Goal: Information Seeking & Learning: Check status

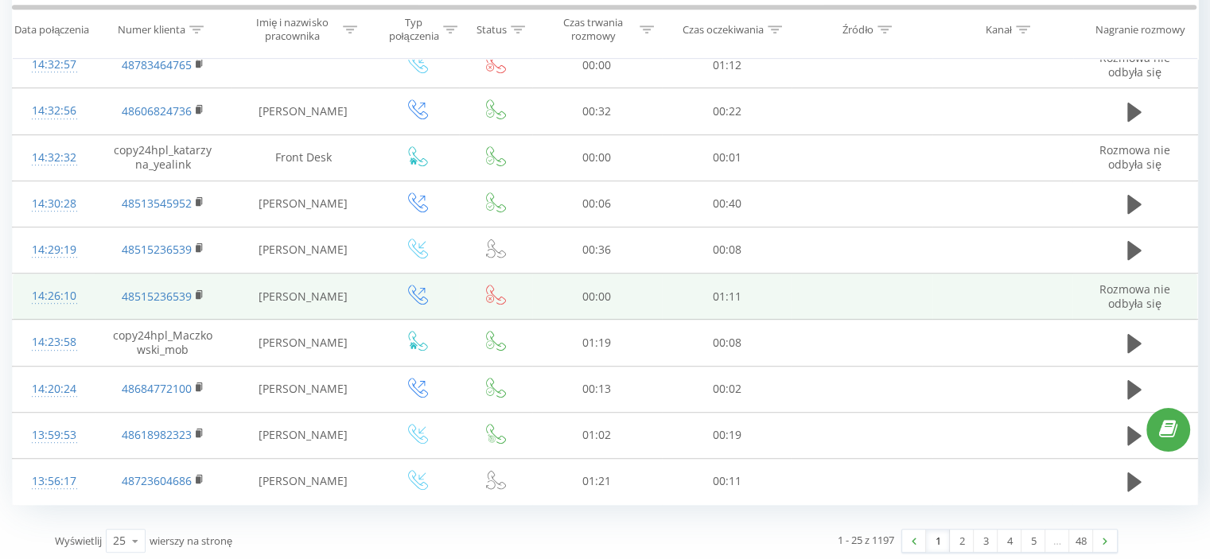
scroll to position [891, 0]
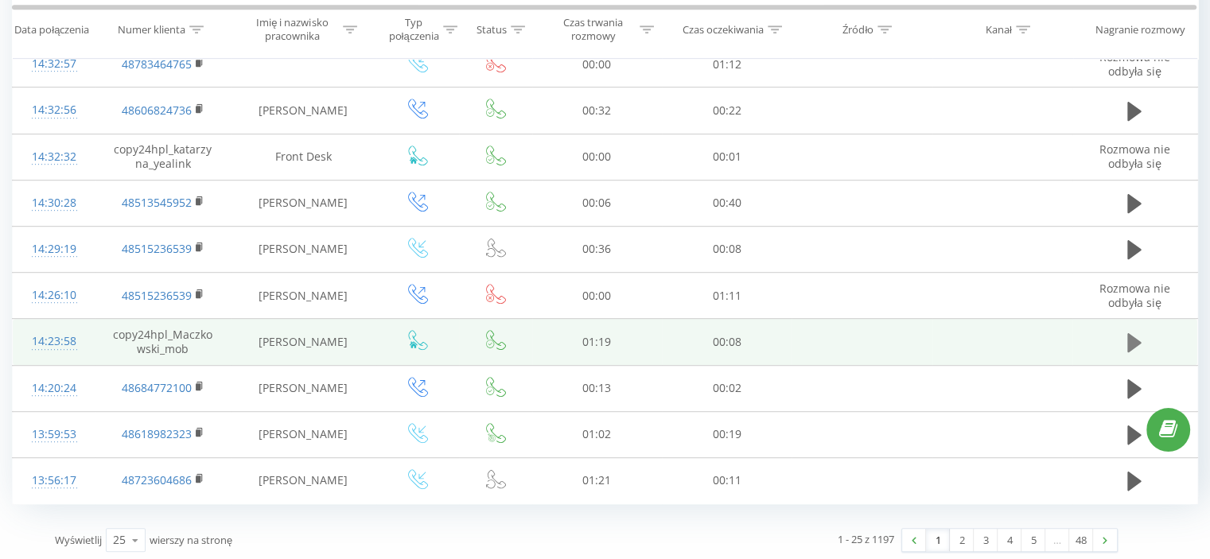
click at [1138, 342] on icon at bounding box center [1134, 343] width 14 height 22
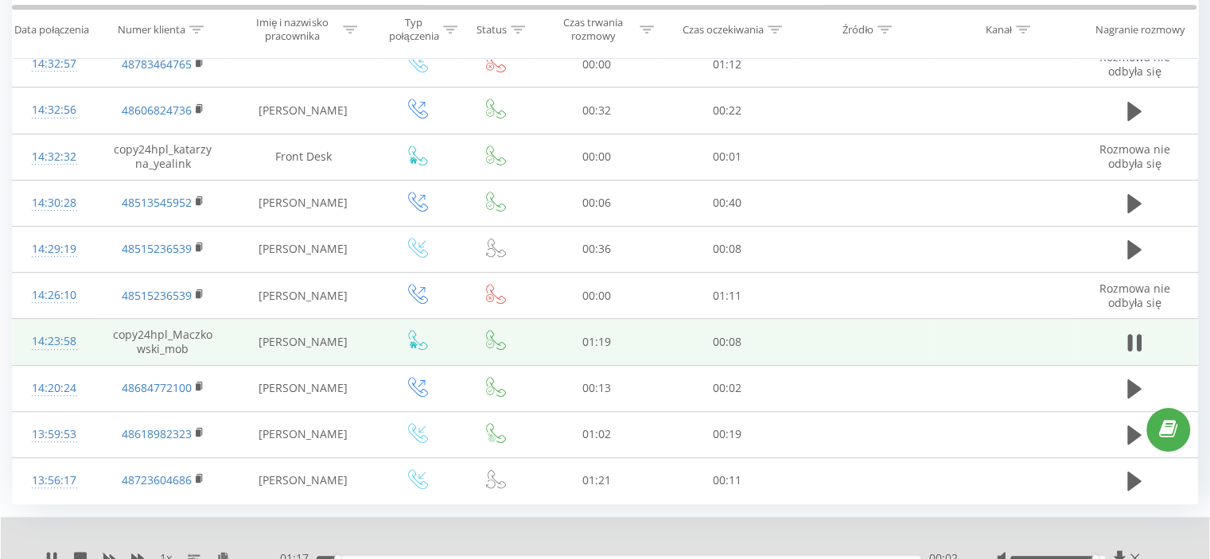
drag, startPoint x: 1060, startPoint y: 553, endPoint x: 1092, endPoint y: 553, distance: 31.8
click at [1092, 555] on div "Accessibility label" at bounding box center [1095, 558] width 6 height 6
click at [1136, 334] on icon at bounding box center [1134, 343] width 14 height 22
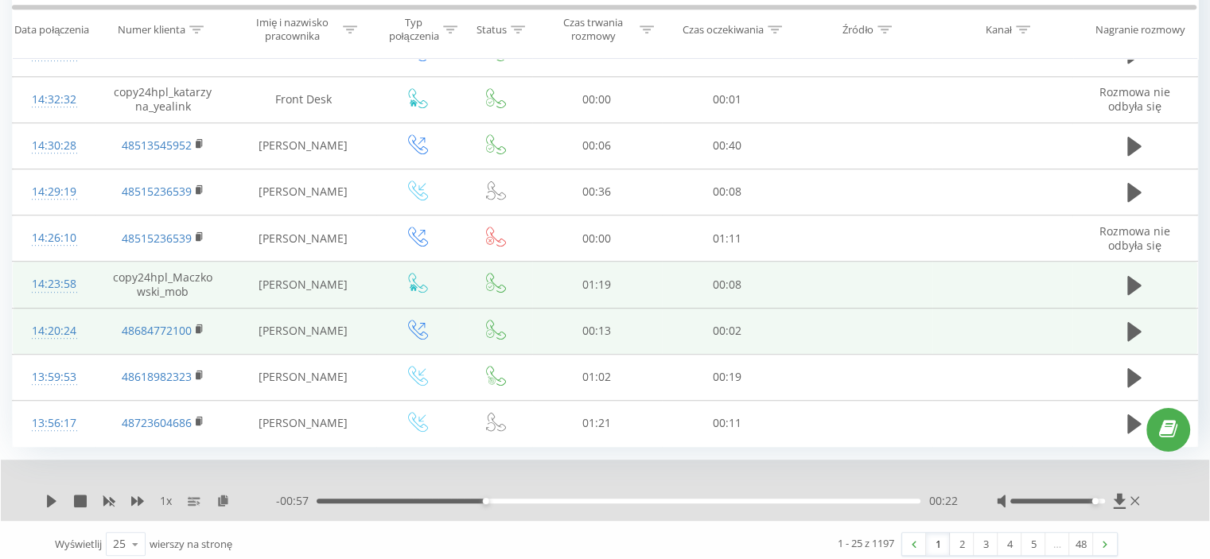
scroll to position [952, 0]
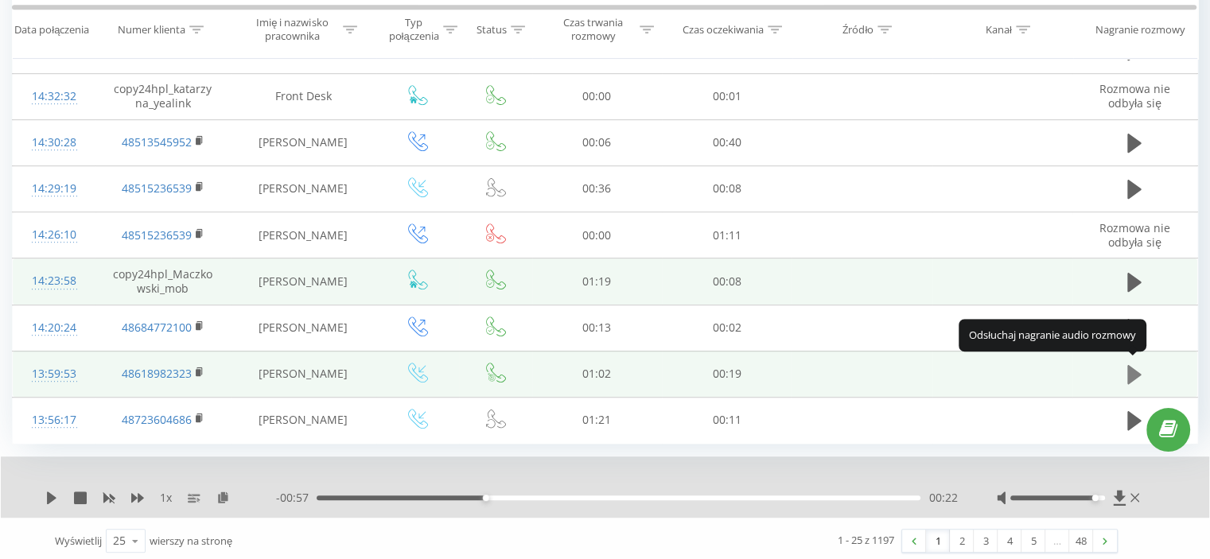
click at [1132, 365] on icon at bounding box center [1134, 374] width 14 height 19
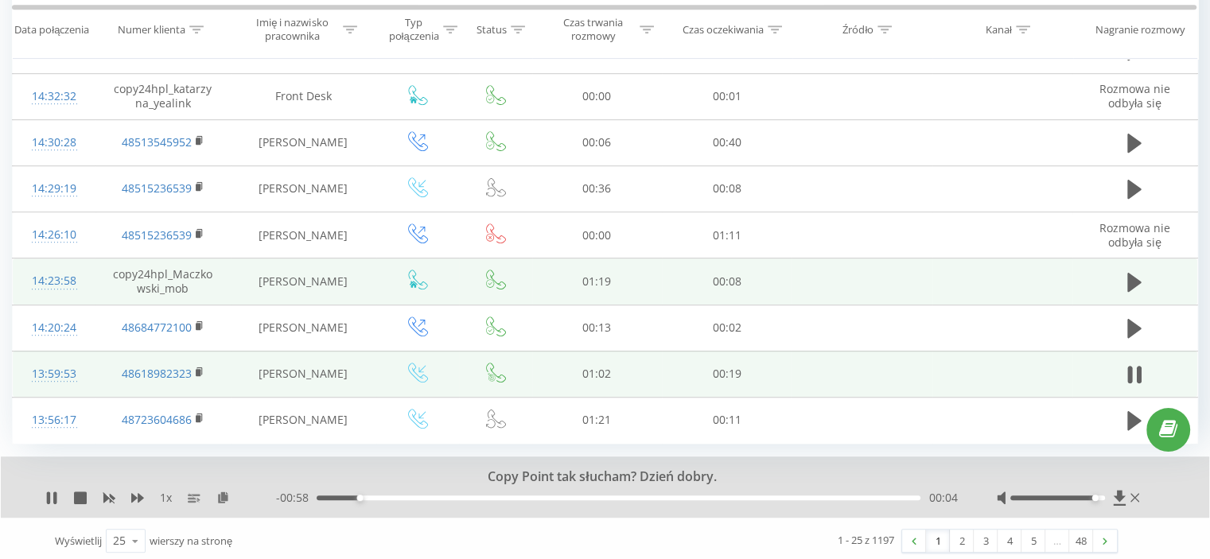
click at [1132, 366] on icon at bounding box center [1130, 375] width 5 height 18
click at [963, 539] on link "2" at bounding box center [962, 541] width 24 height 22
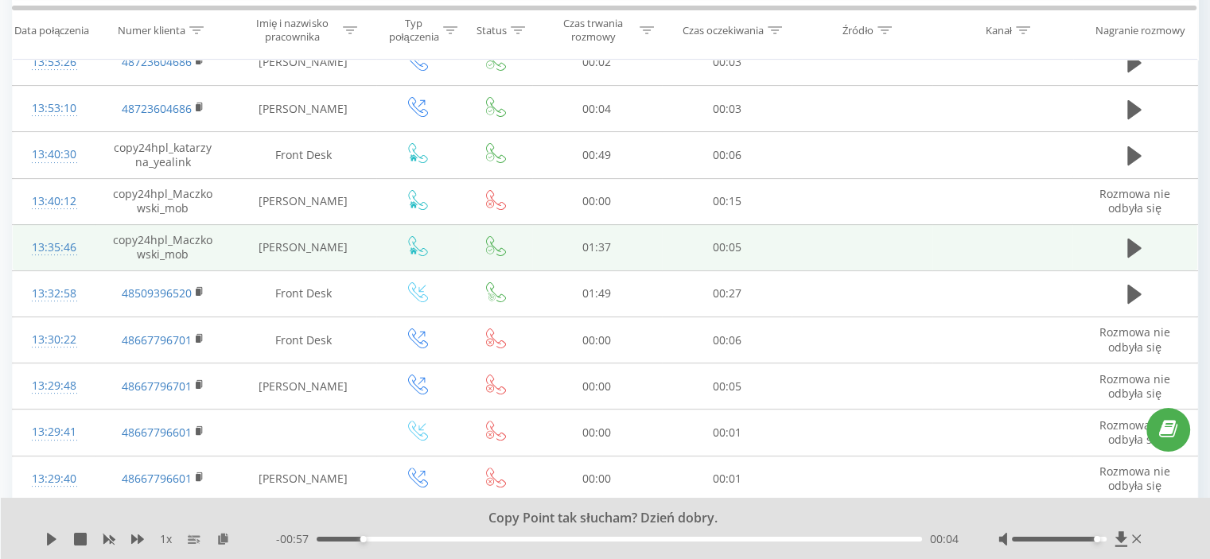
scroll to position [344, 0]
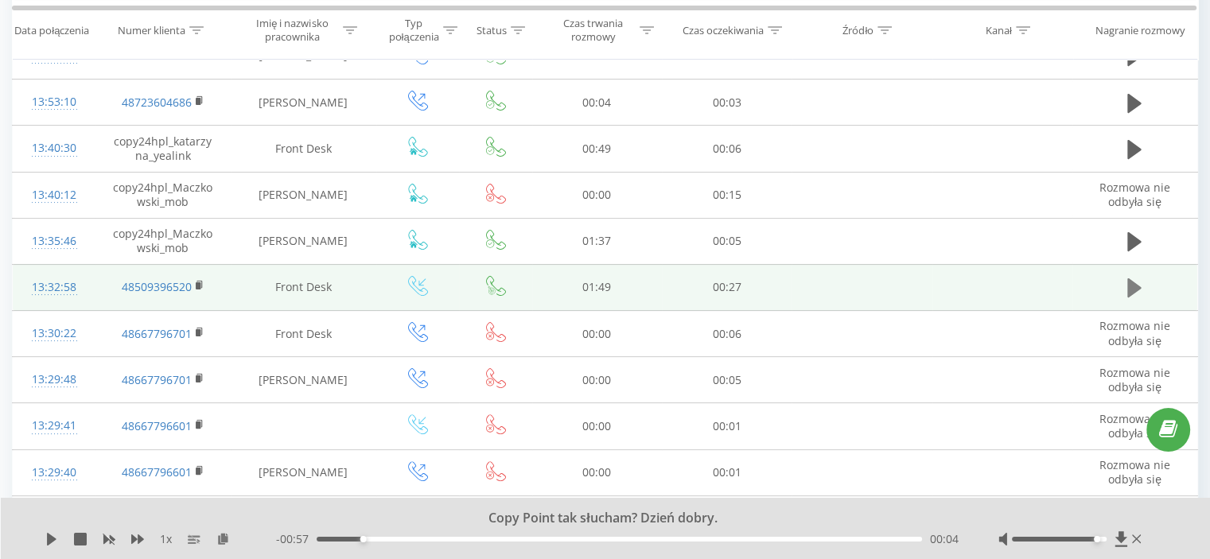
click at [1135, 286] on icon at bounding box center [1134, 287] width 14 height 19
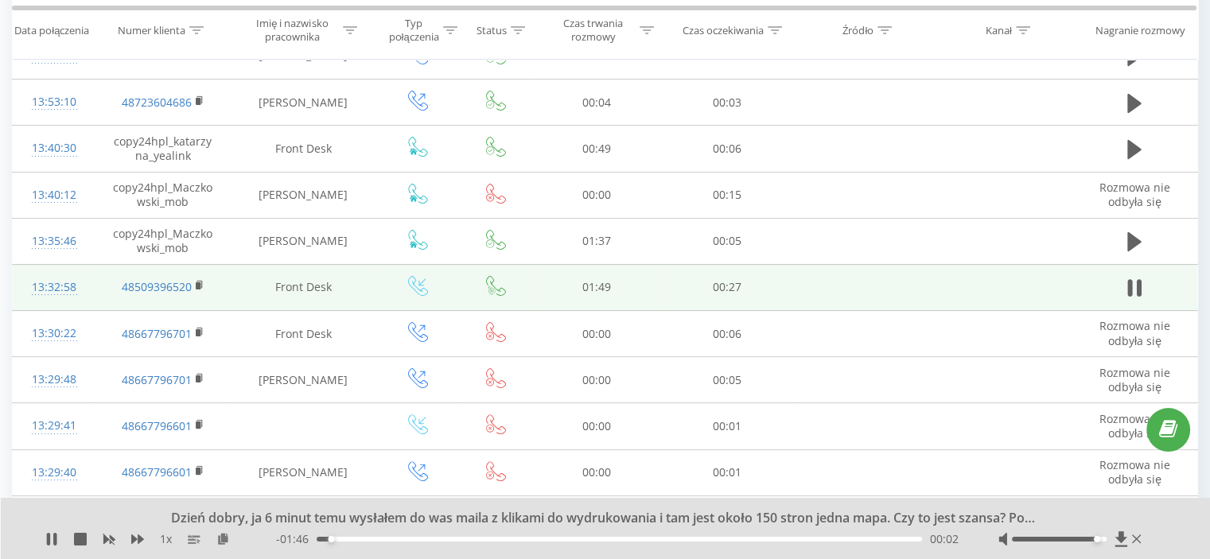
click at [1135, 286] on icon at bounding box center [1134, 288] width 14 height 22
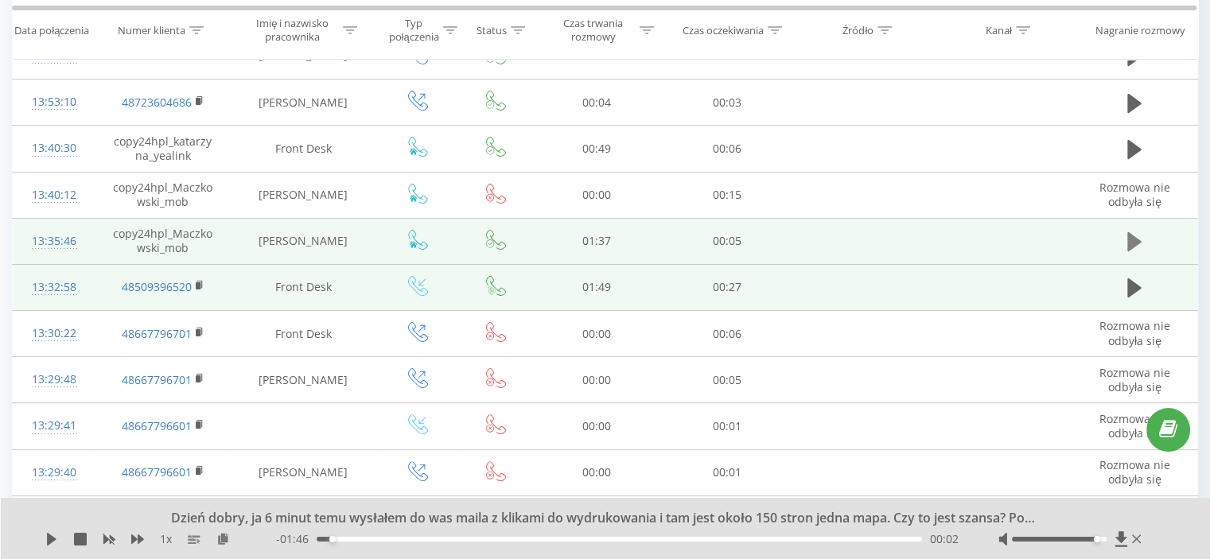
click at [1138, 236] on icon at bounding box center [1134, 242] width 14 height 22
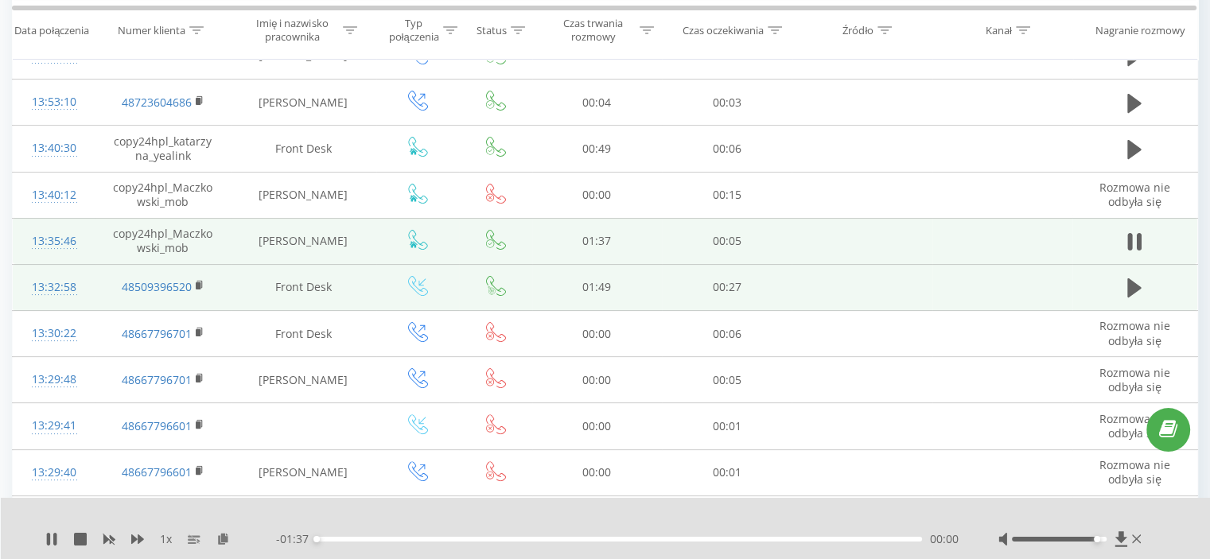
click at [1138, 236] on icon at bounding box center [1139, 242] width 5 height 18
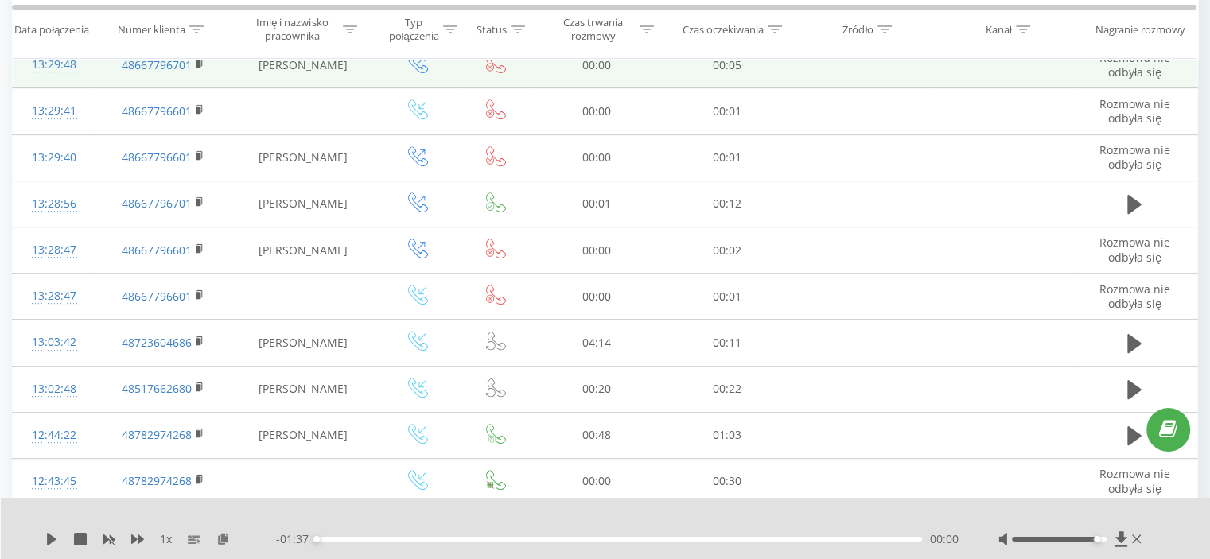
scroll to position [662, 0]
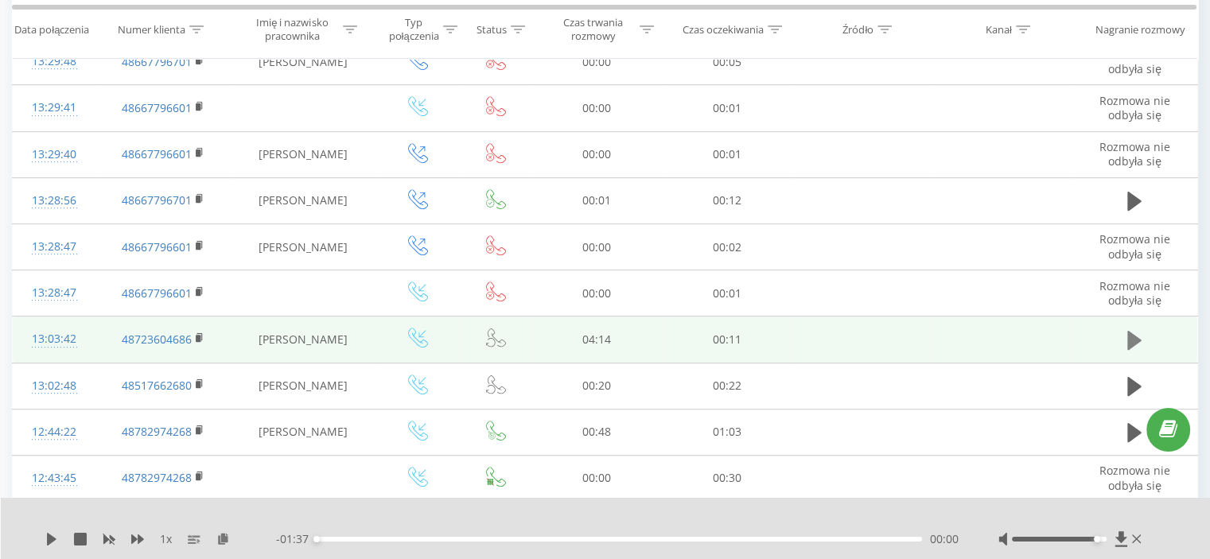
click at [1130, 341] on icon at bounding box center [1134, 340] width 14 height 19
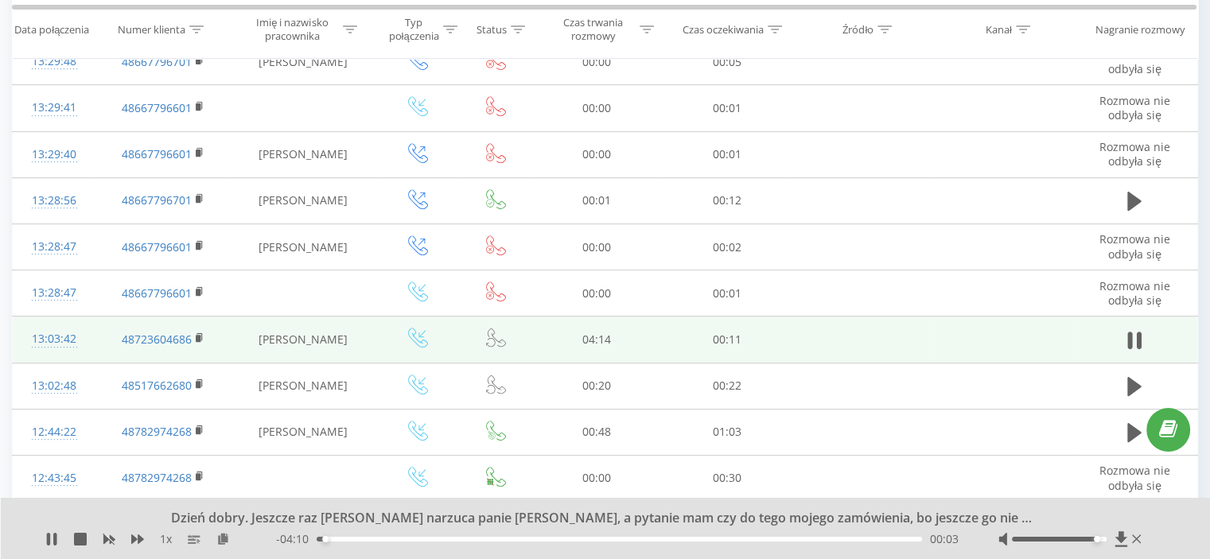
click at [1130, 341] on icon at bounding box center [1130, 341] width 5 height 18
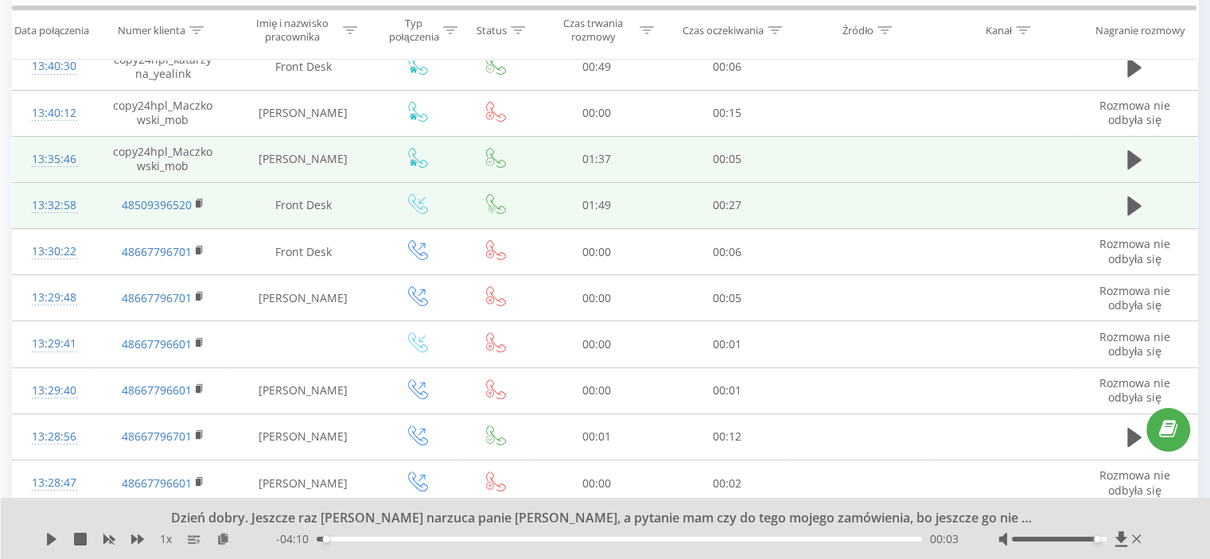
scroll to position [423, 0]
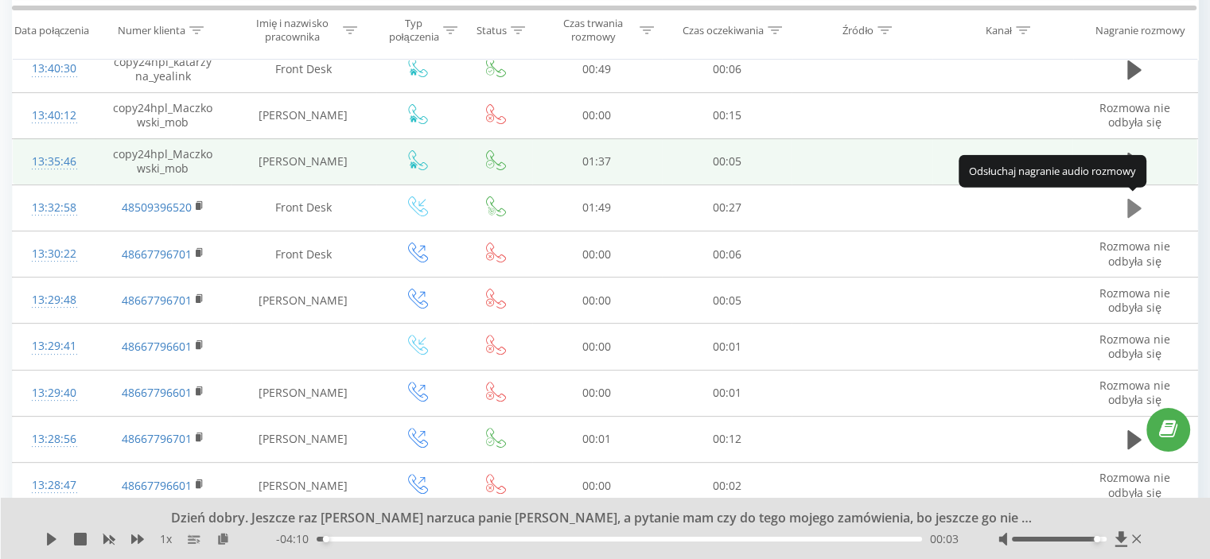
click at [1133, 204] on icon at bounding box center [1134, 208] width 14 height 19
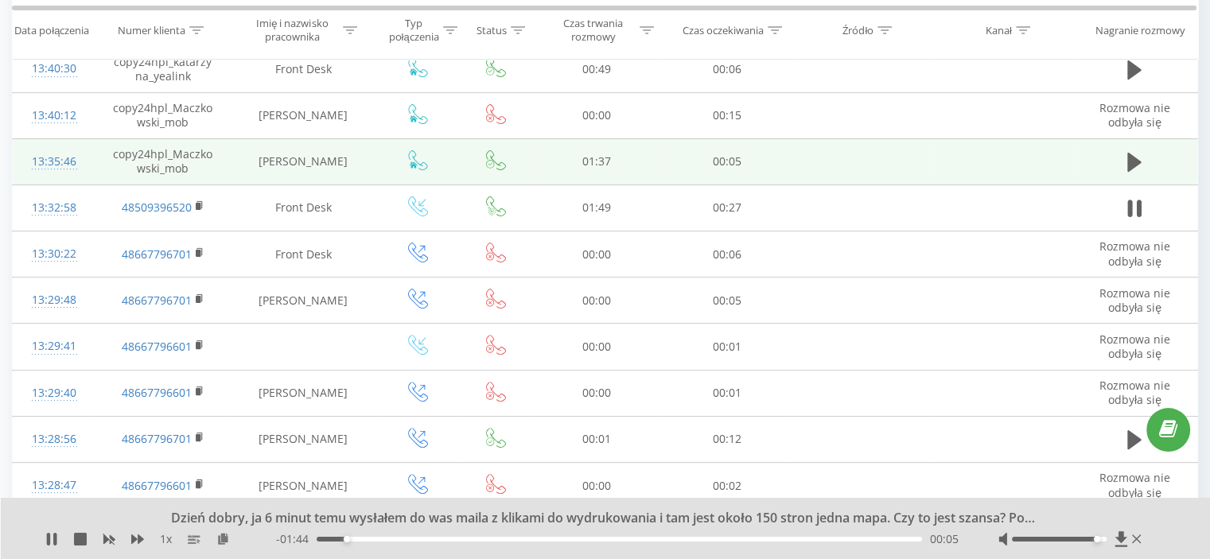
click at [1133, 204] on icon at bounding box center [1134, 208] width 14 height 22
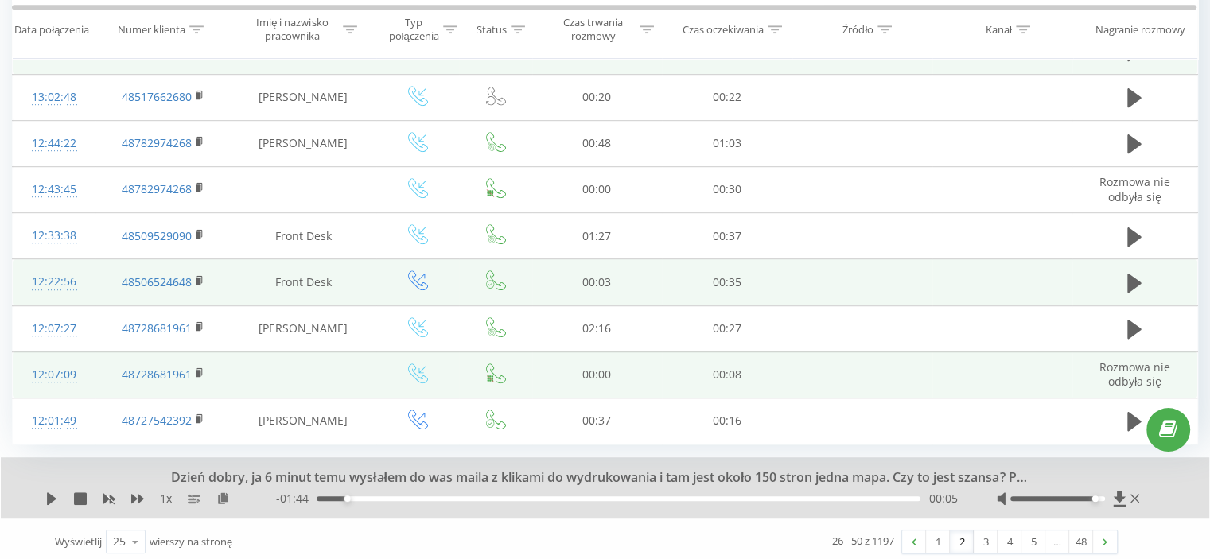
scroll to position [952, 0]
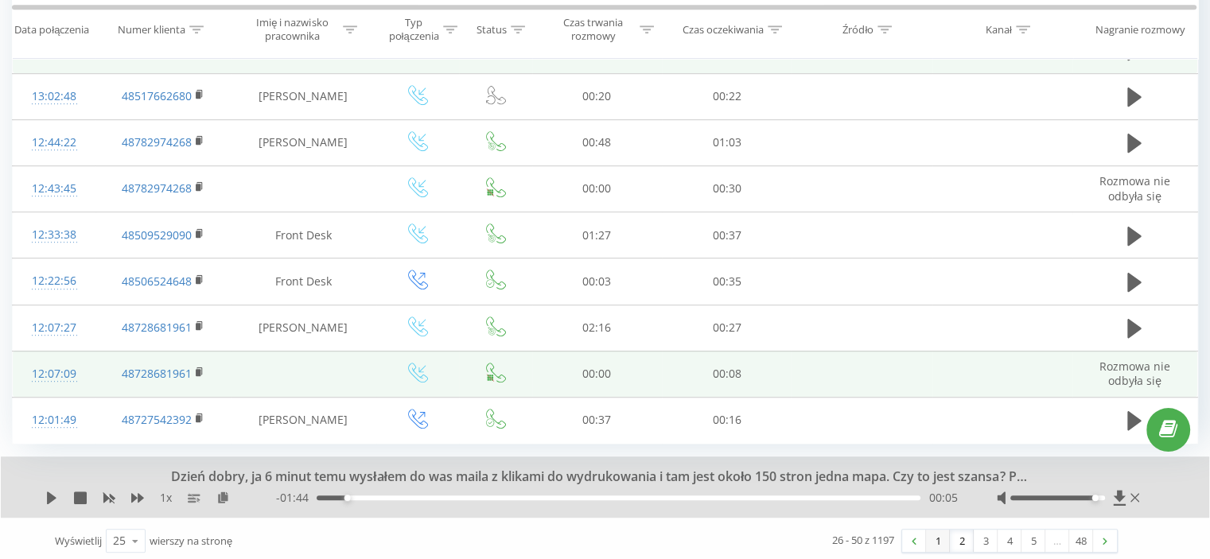
click at [936, 533] on link "1" at bounding box center [938, 541] width 24 height 22
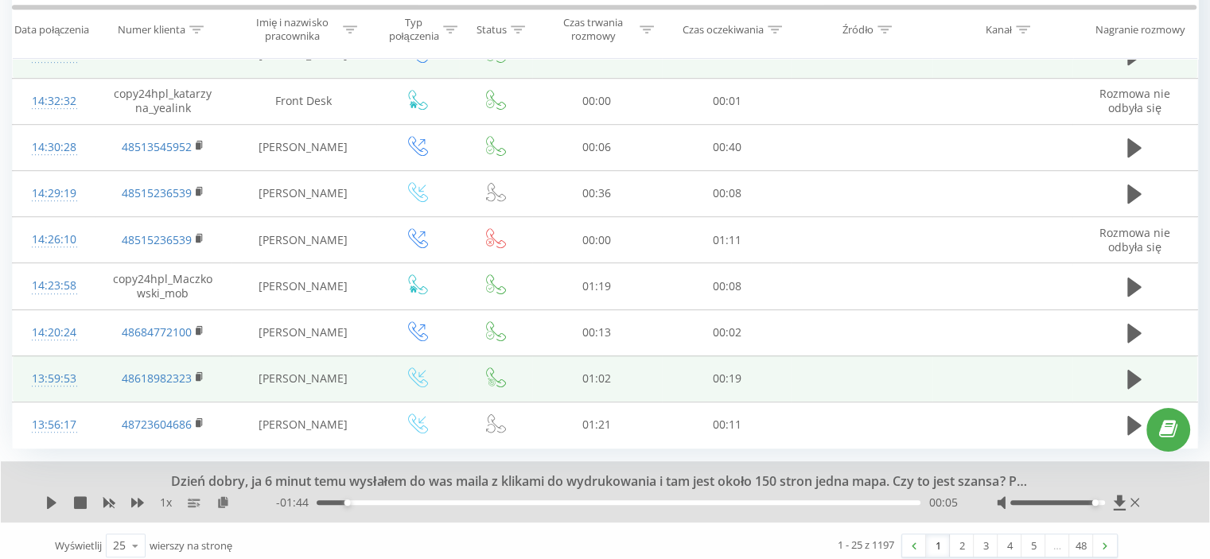
scroll to position [952, 0]
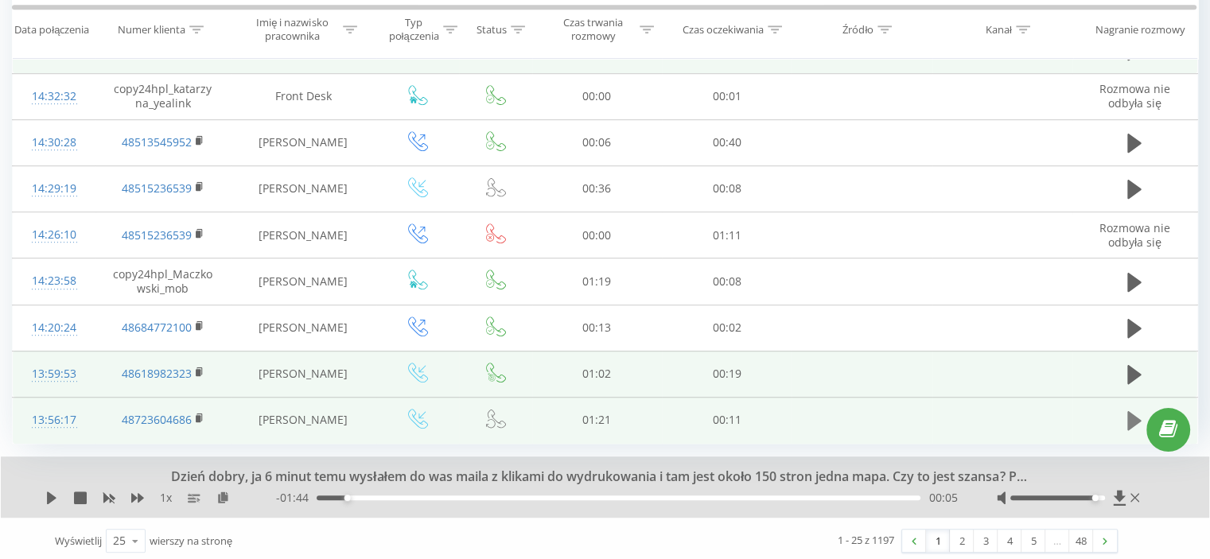
click at [1126, 416] on button at bounding box center [1135, 421] width 24 height 24
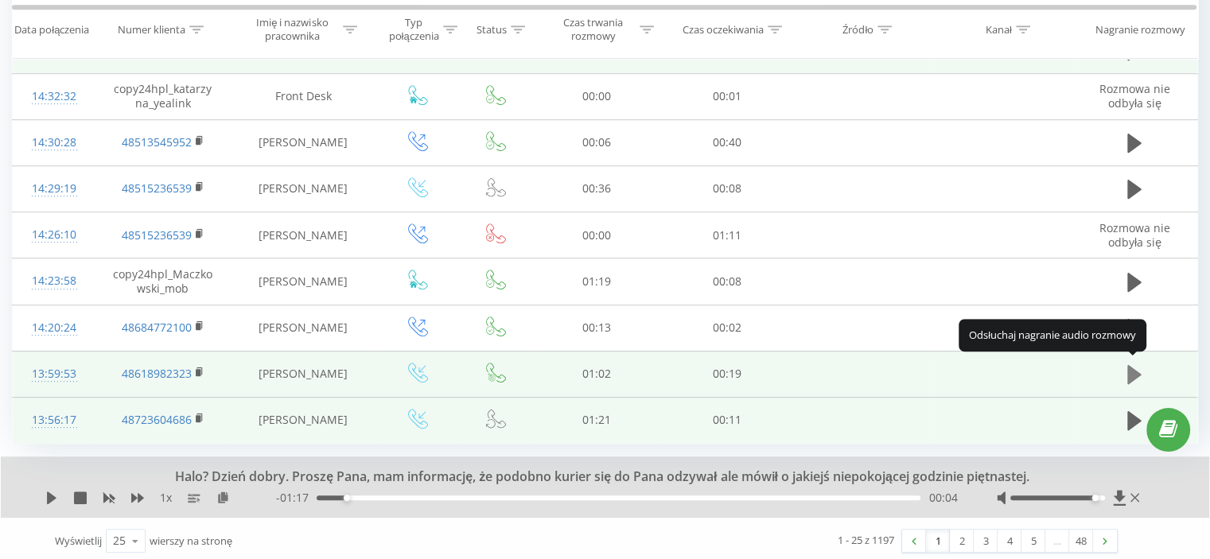
click at [1134, 368] on icon at bounding box center [1134, 374] width 14 height 19
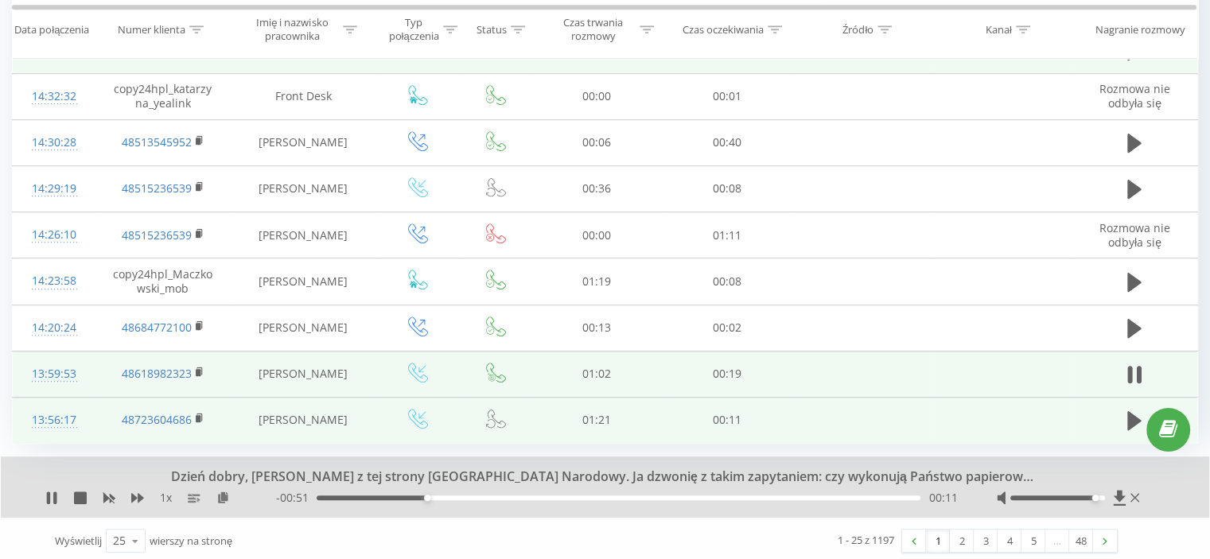
click at [1134, 368] on icon at bounding box center [1134, 375] width 14 height 22
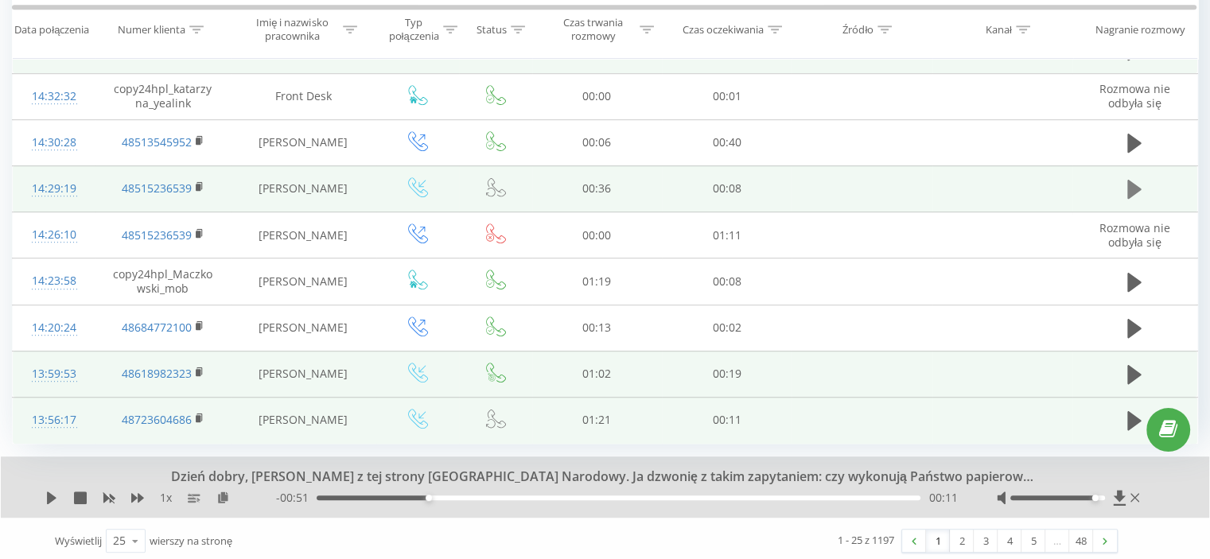
click at [1137, 181] on icon at bounding box center [1134, 189] width 14 height 22
click at [1137, 181] on icon at bounding box center [1139, 190] width 5 height 18
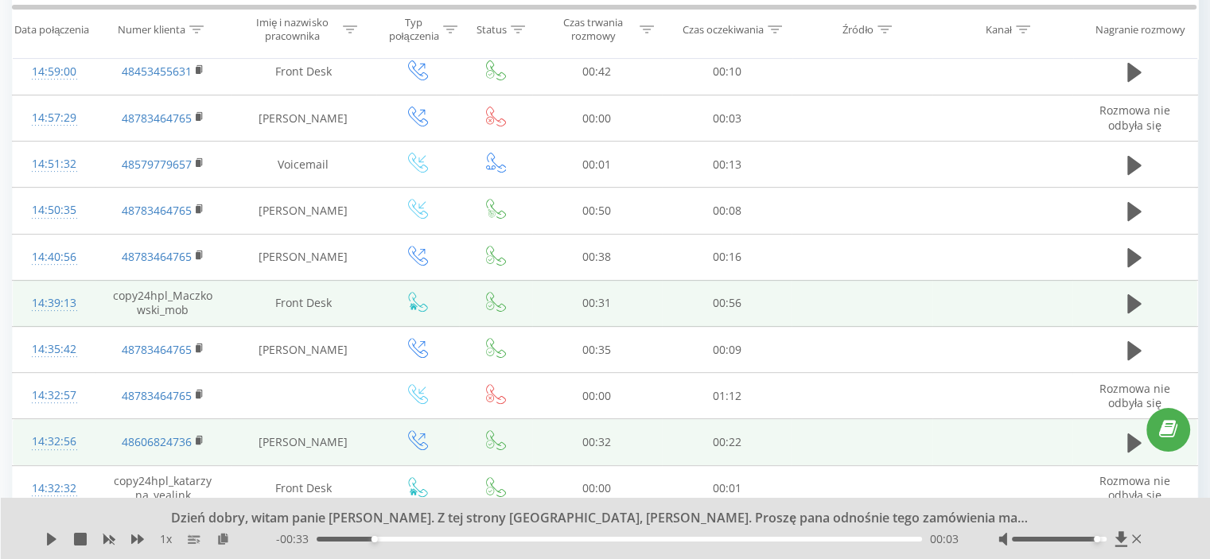
scroll to position [554, 0]
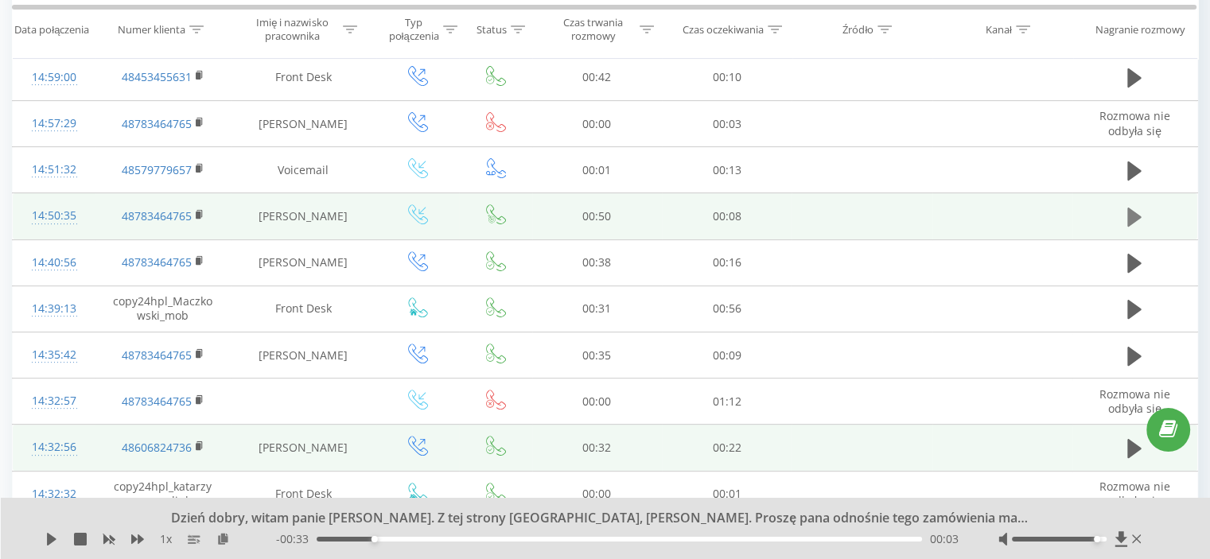
click at [1136, 212] on icon at bounding box center [1134, 217] width 14 height 19
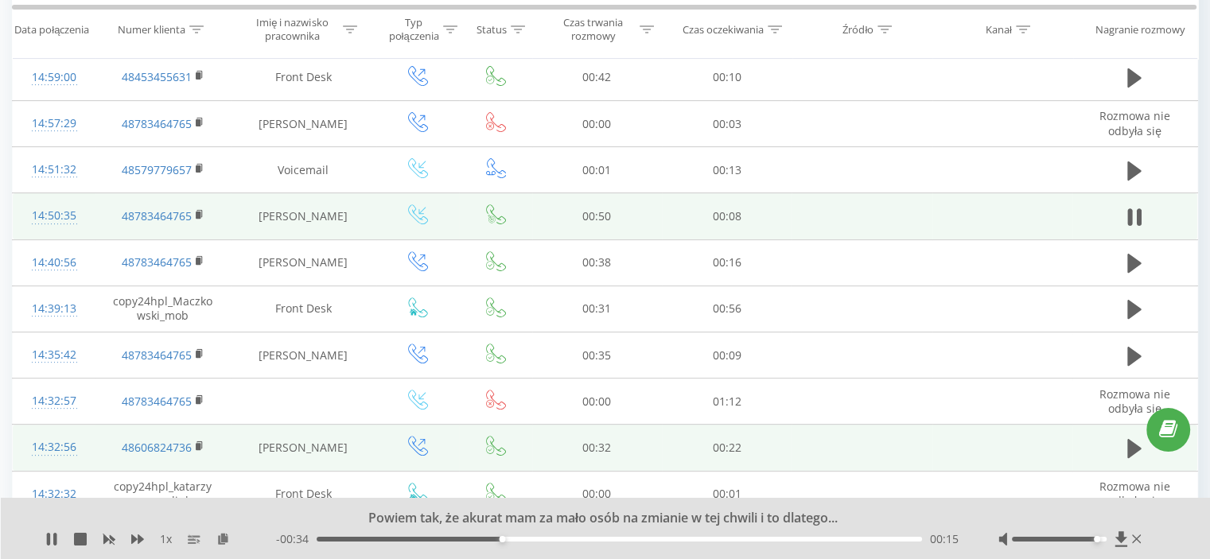
click at [1136, 212] on icon at bounding box center [1134, 217] width 14 height 22
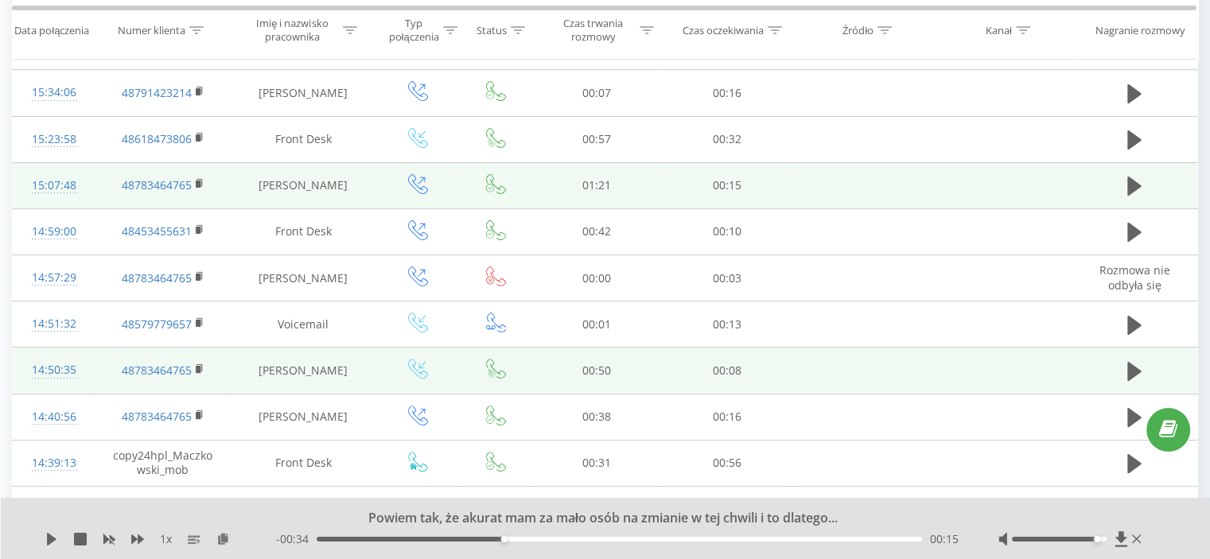
scroll to position [395, 0]
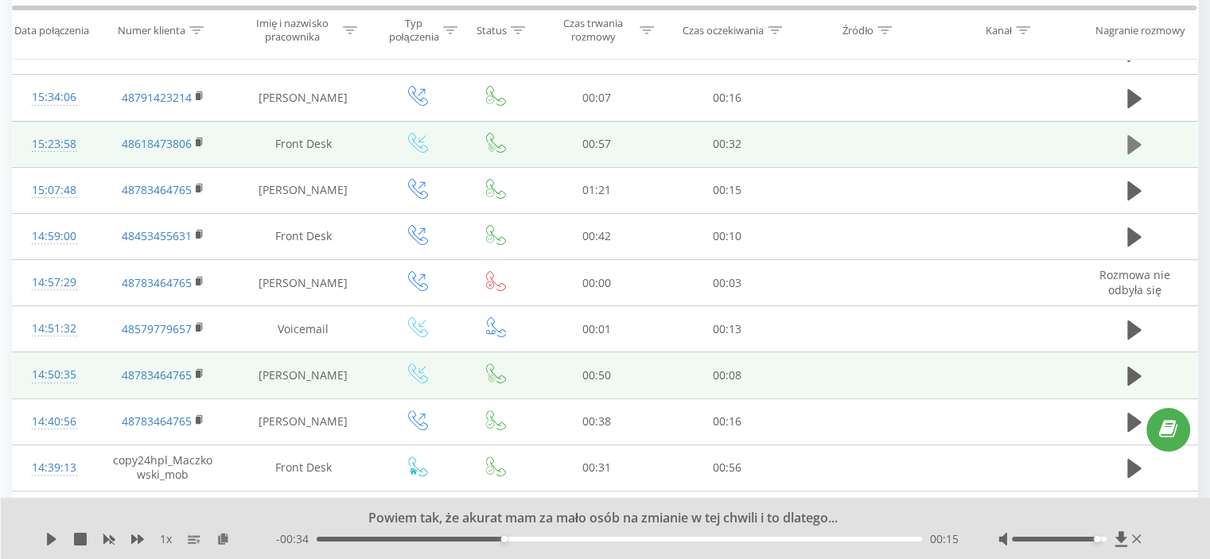
click at [1134, 143] on icon at bounding box center [1134, 144] width 14 height 19
click at [1134, 143] on icon at bounding box center [1134, 145] width 14 height 22
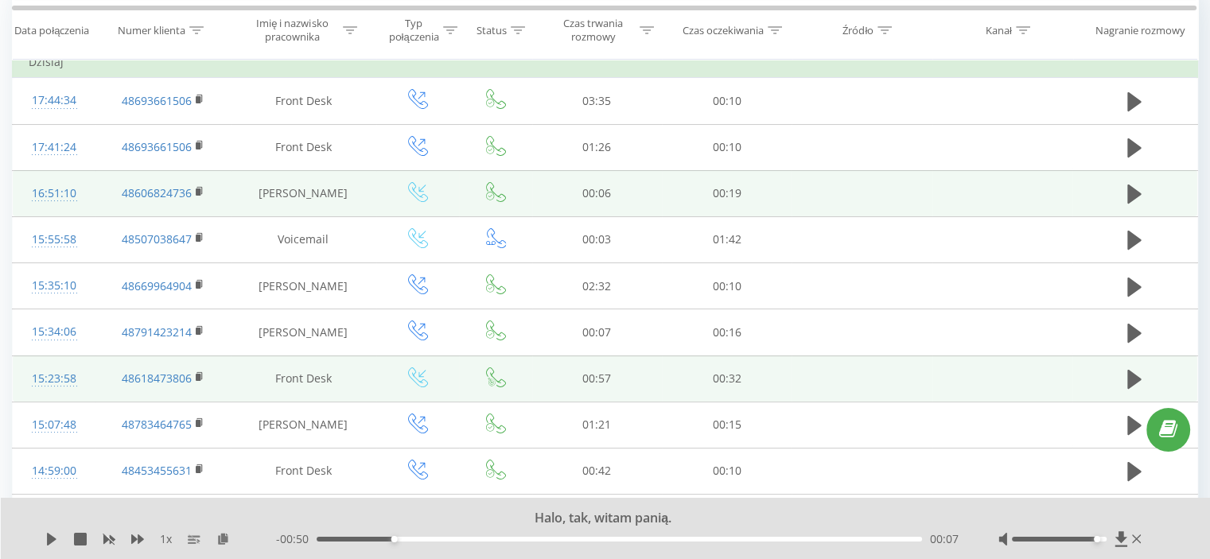
scroll to position [156, 0]
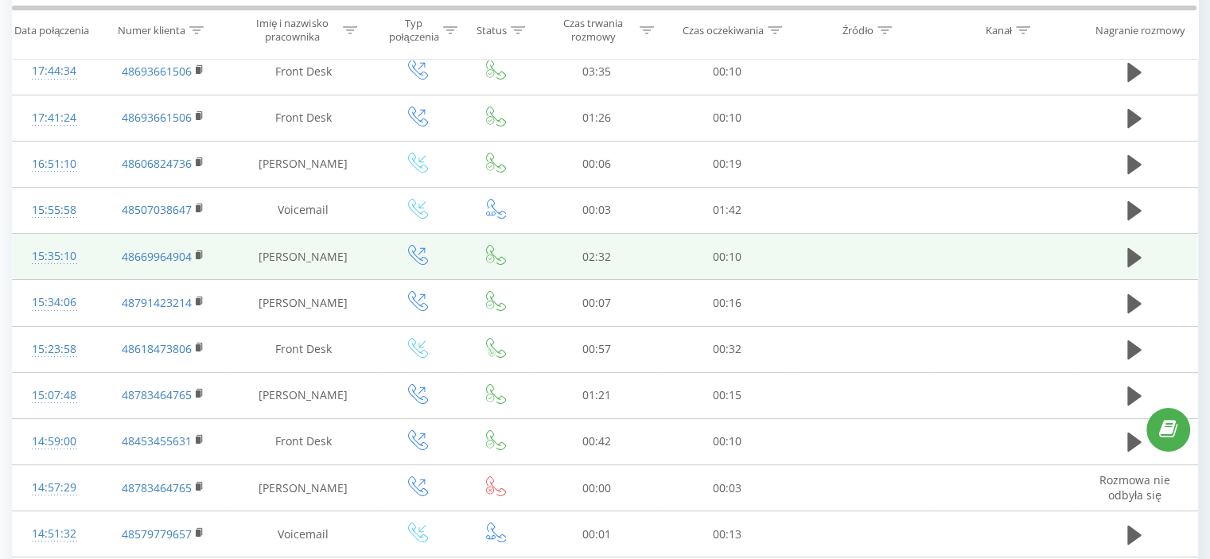
scroll to position [239, 0]
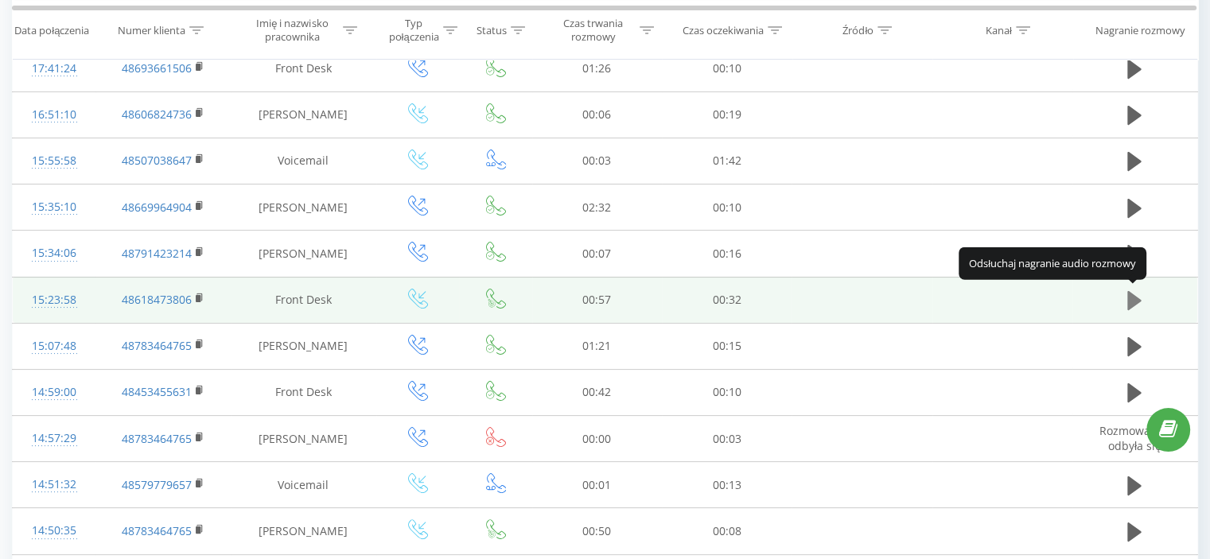
click at [1138, 301] on icon at bounding box center [1134, 300] width 14 height 19
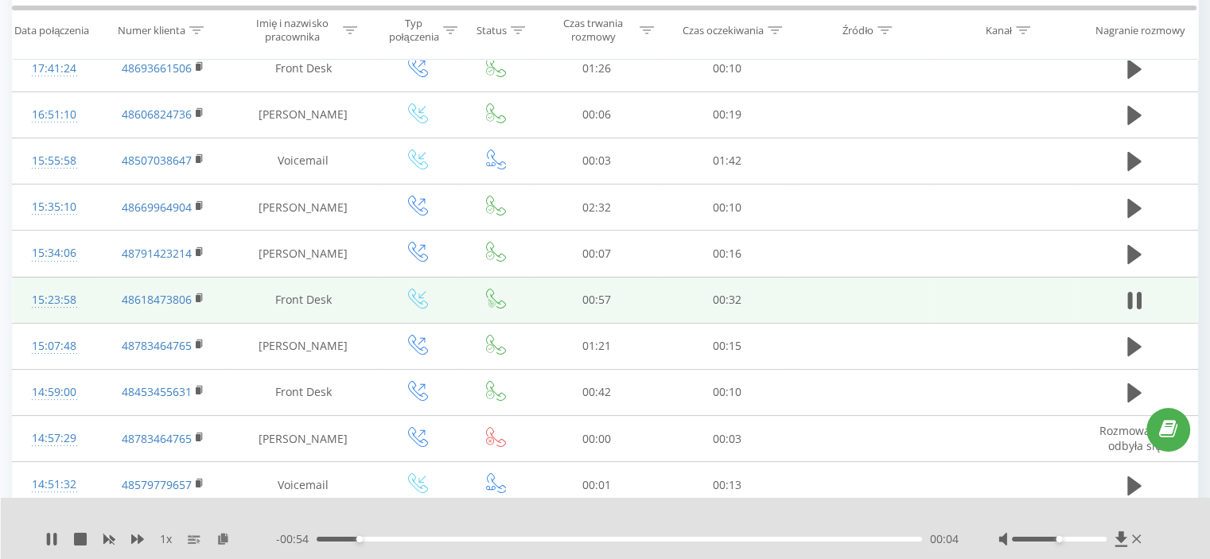
click at [1138, 301] on icon at bounding box center [1139, 301] width 5 height 18
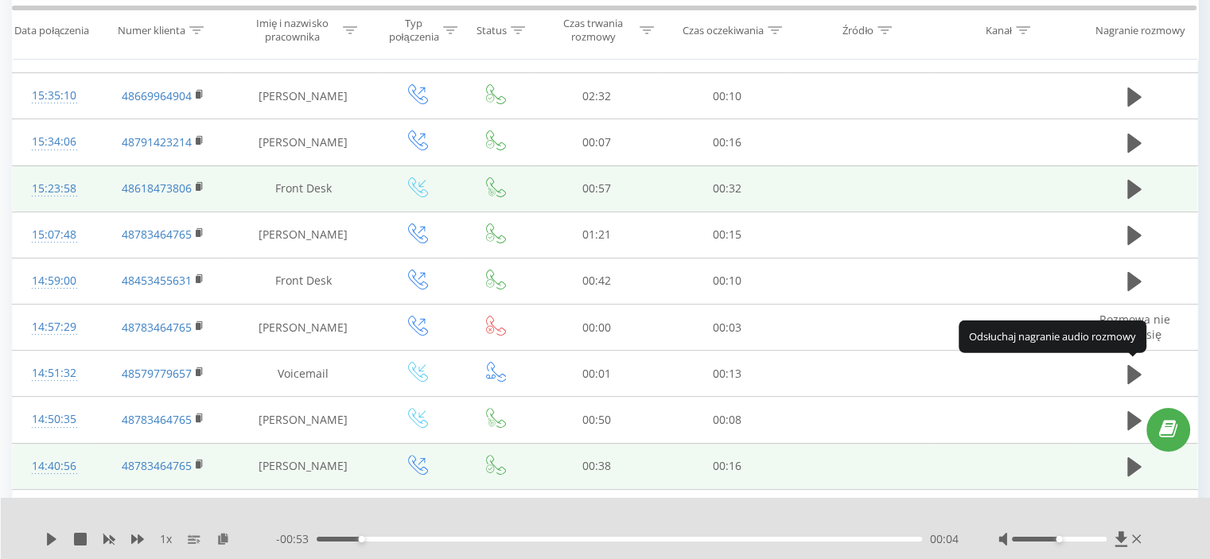
scroll to position [398, 0]
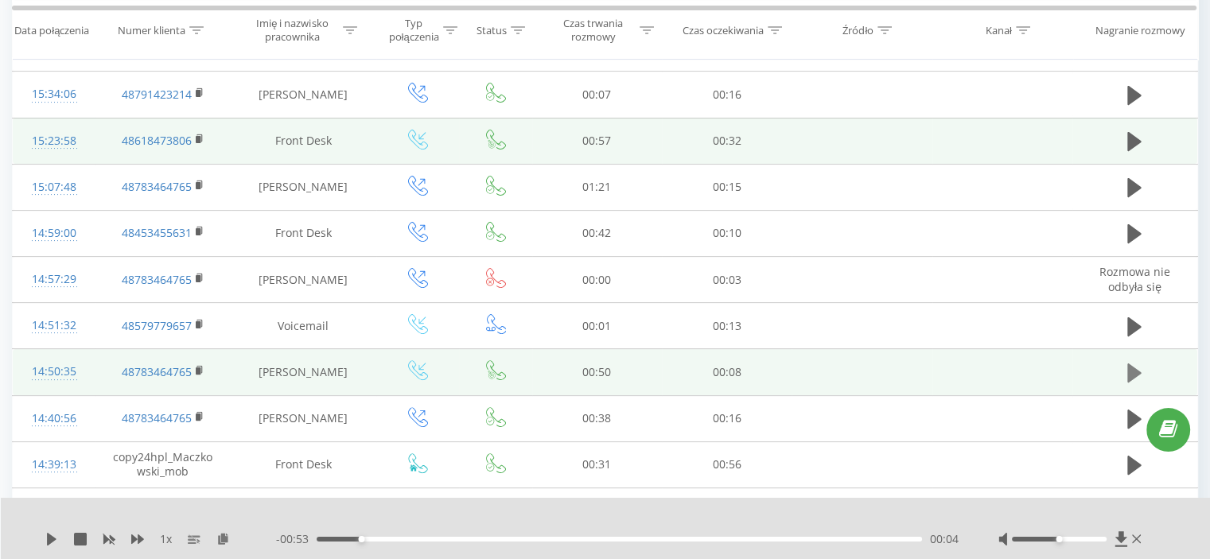
click at [1134, 372] on icon at bounding box center [1134, 373] width 14 height 19
click at [1134, 372] on icon at bounding box center [1134, 373] width 14 height 22
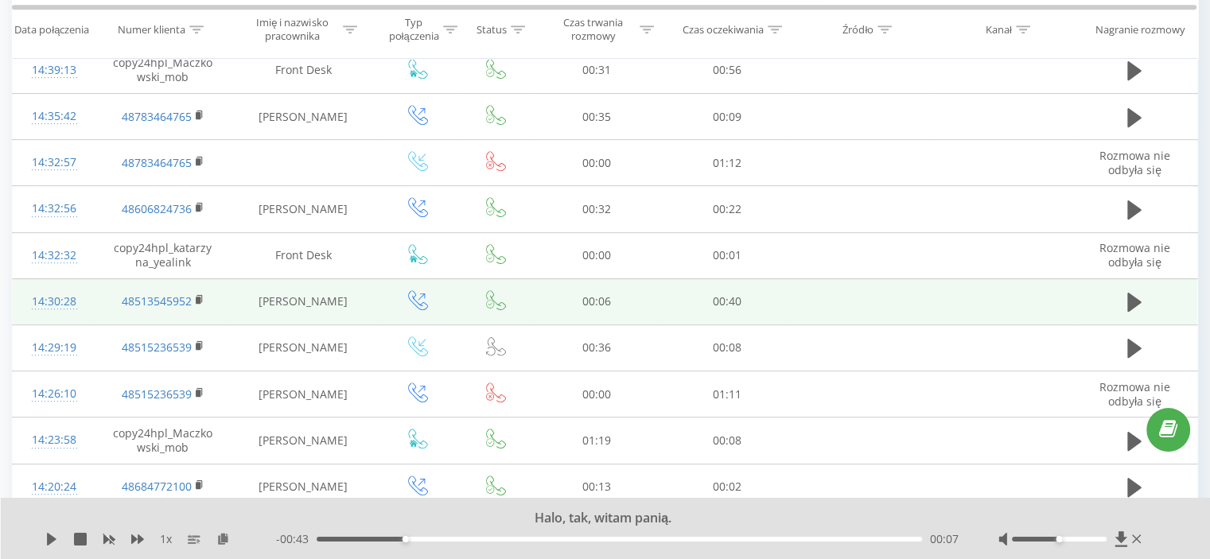
scroll to position [796, 0]
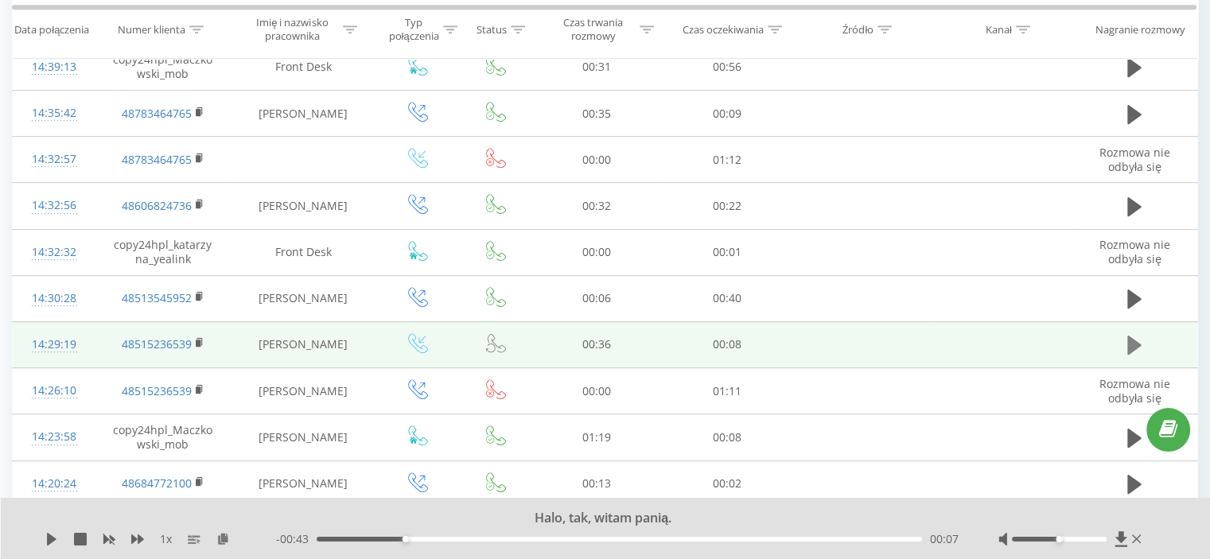
click at [1135, 340] on icon at bounding box center [1134, 345] width 14 height 19
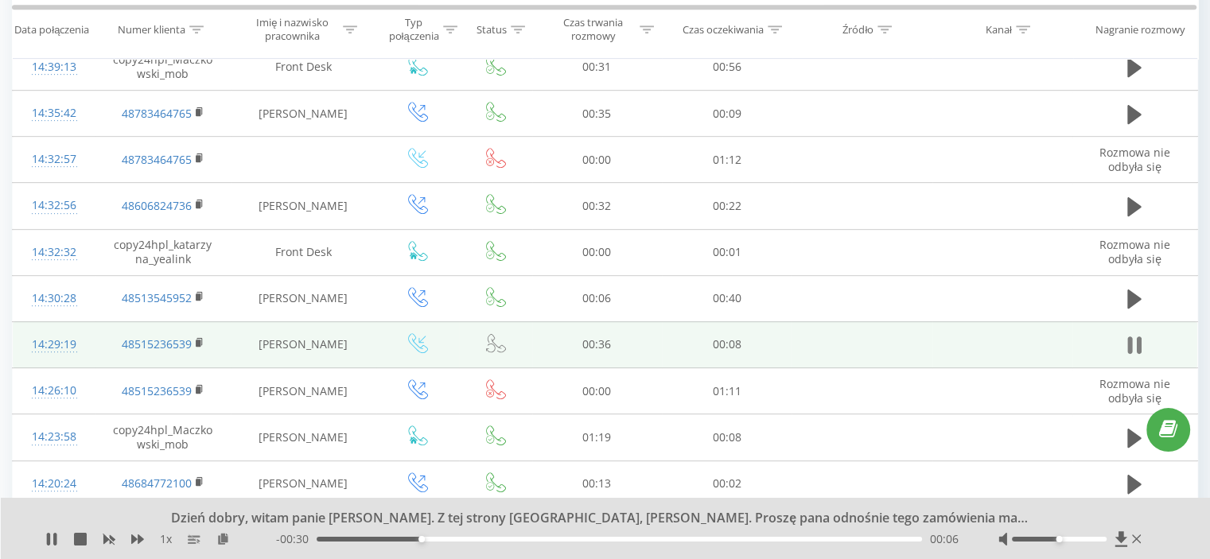
click at [1135, 343] on icon at bounding box center [1134, 345] width 14 height 22
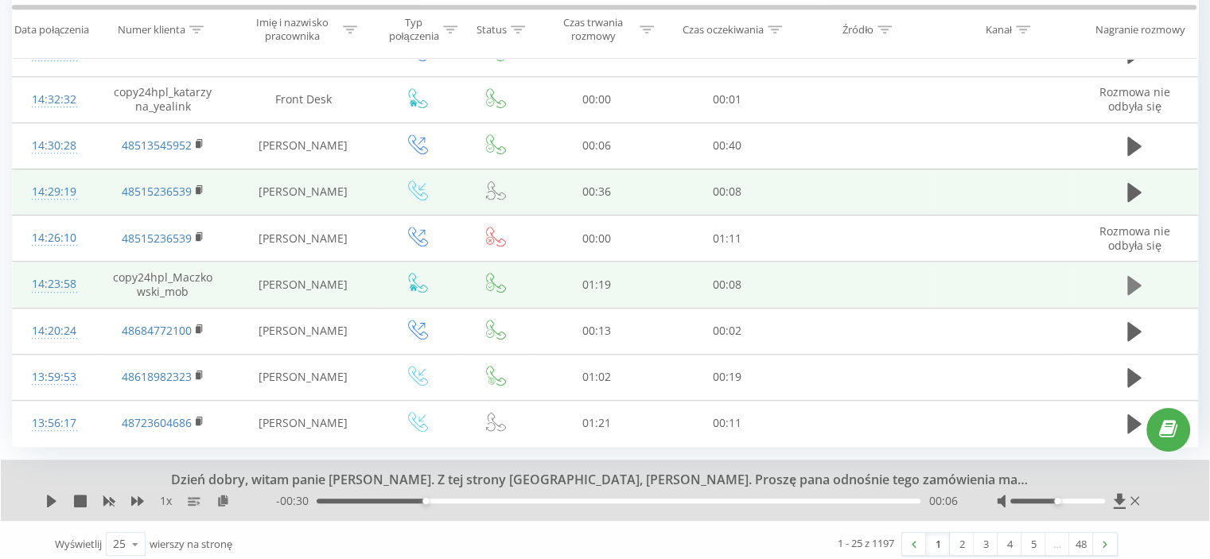
scroll to position [952, 0]
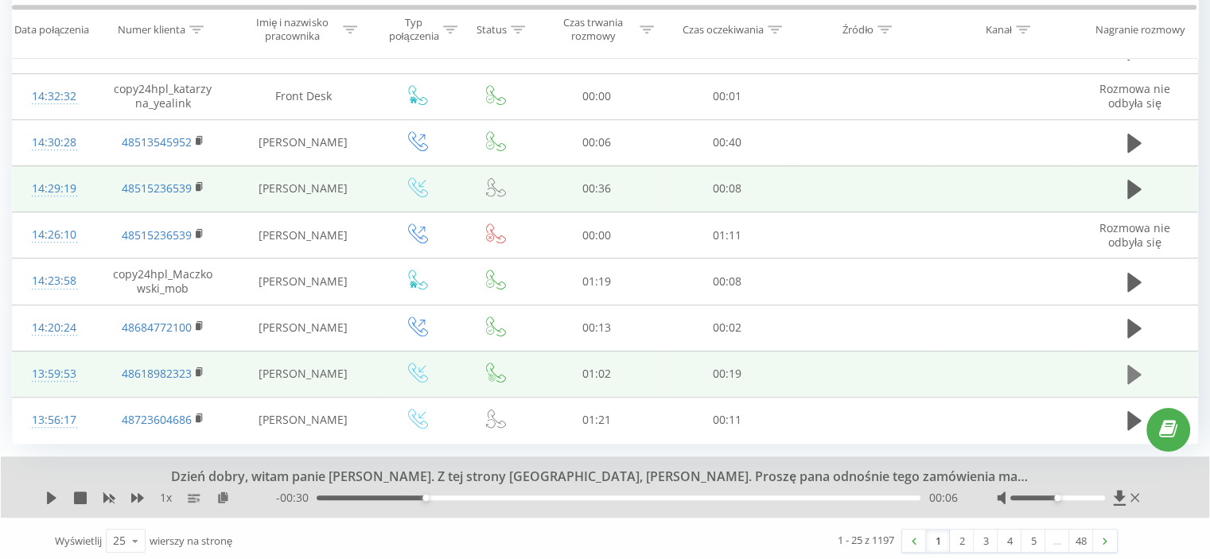
click at [1129, 364] on icon at bounding box center [1134, 375] width 14 height 22
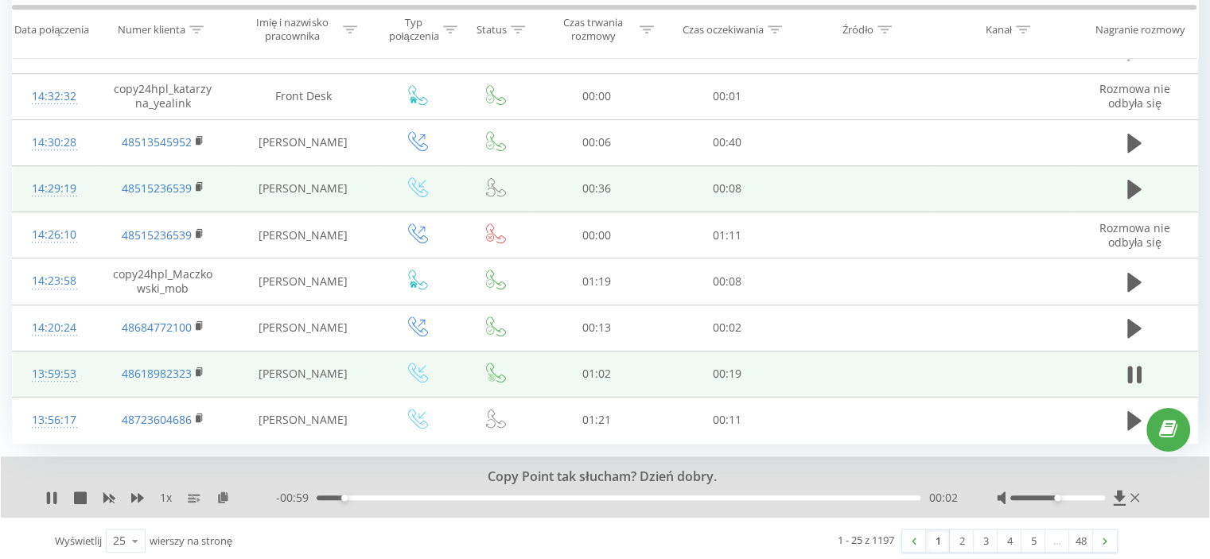
click at [1129, 364] on icon at bounding box center [1134, 375] width 14 height 22
click at [956, 540] on link "2" at bounding box center [962, 541] width 24 height 22
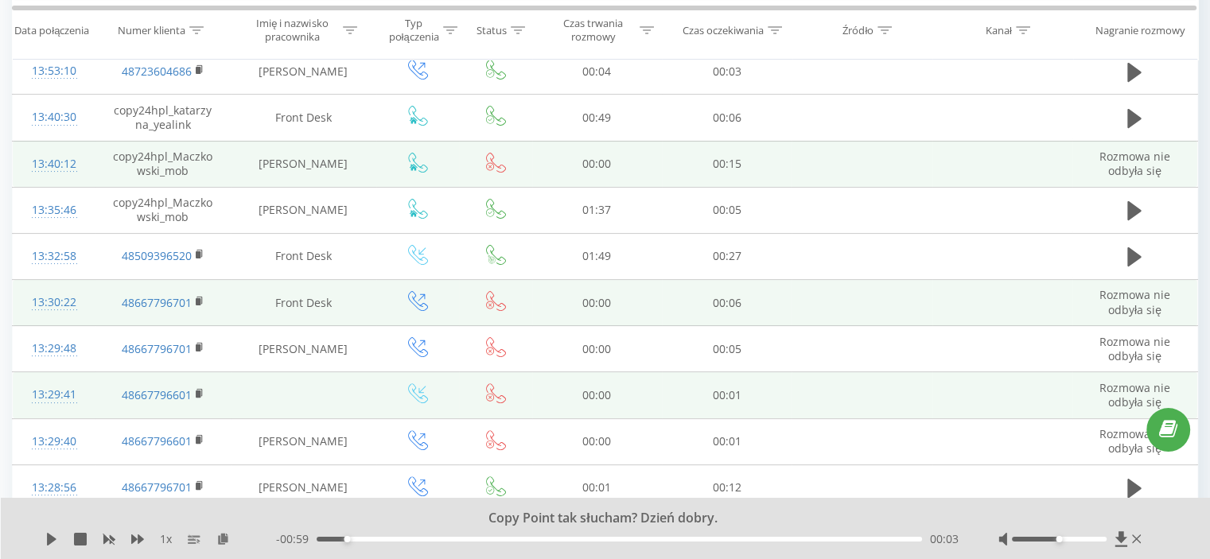
scroll to position [423, 0]
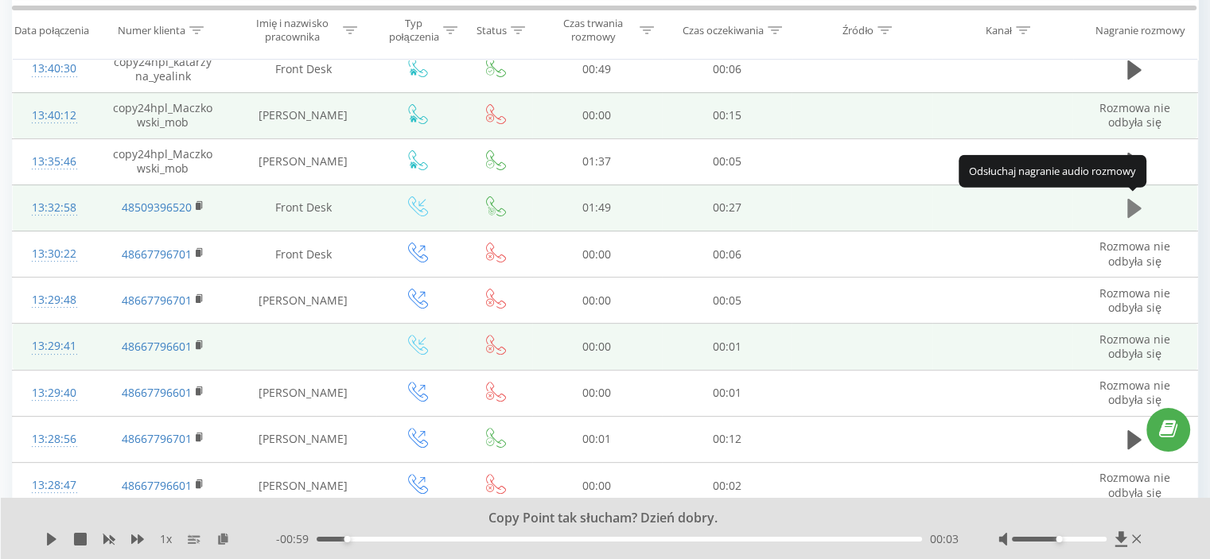
click at [1131, 208] on icon at bounding box center [1134, 208] width 14 height 19
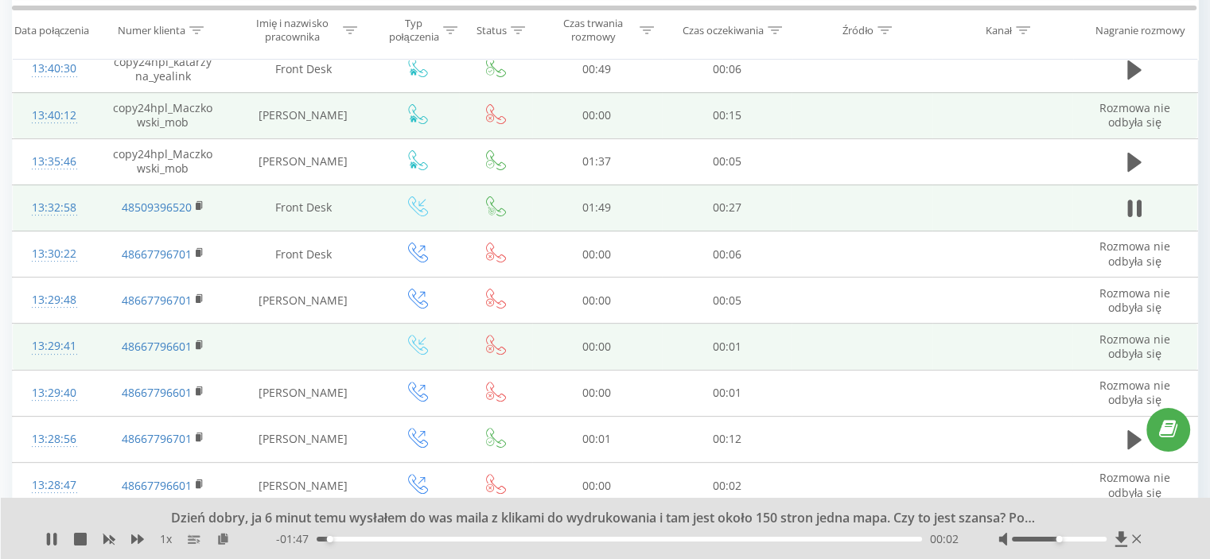
click at [1131, 208] on icon at bounding box center [1130, 209] width 5 height 18
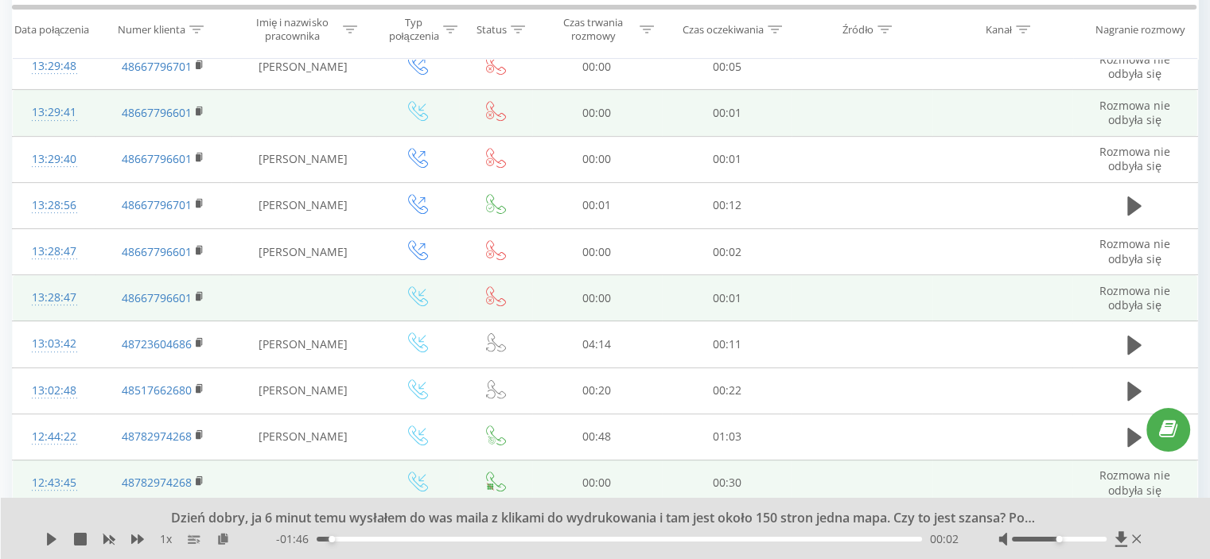
scroll to position [662, 0]
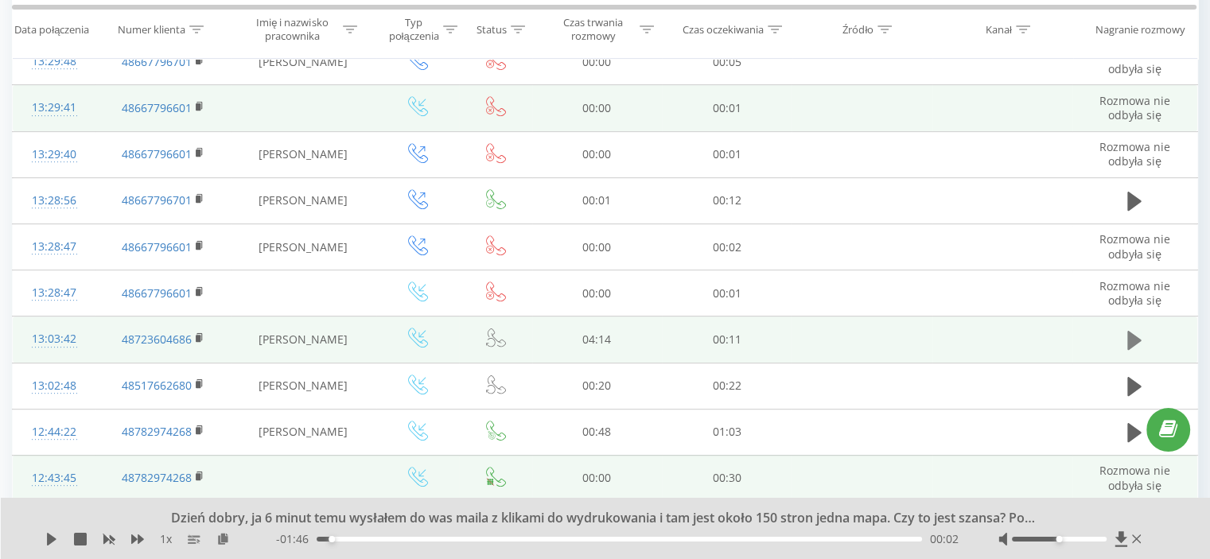
click at [1137, 333] on icon at bounding box center [1134, 340] width 14 height 19
click at [1137, 333] on icon at bounding box center [1139, 341] width 5 height 18
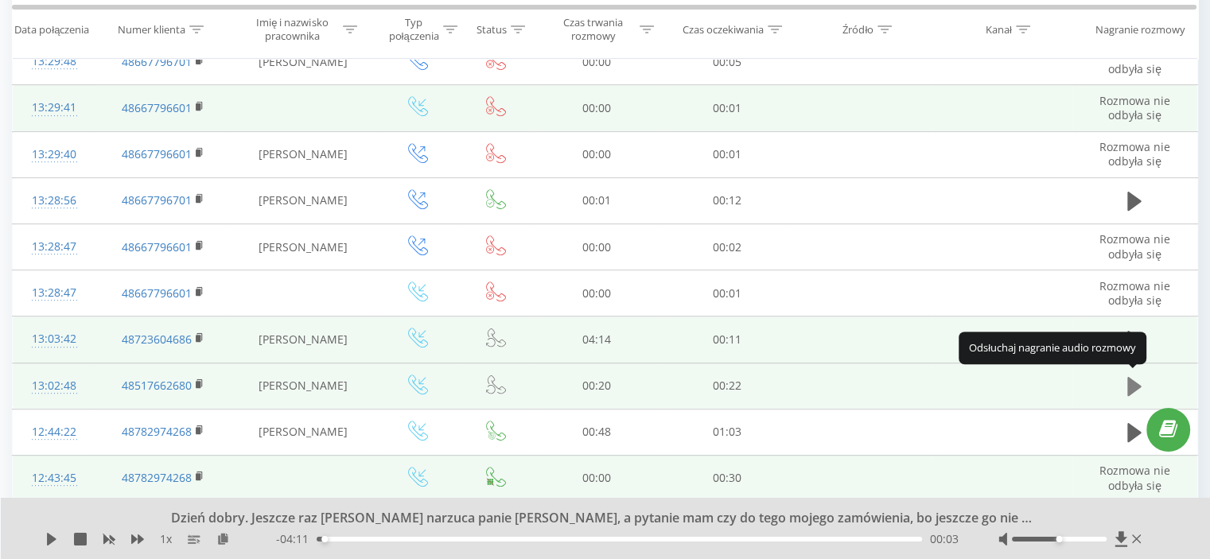
click at [1133, 387] on icon at bounding box center [1134, 386] width 14 height 19
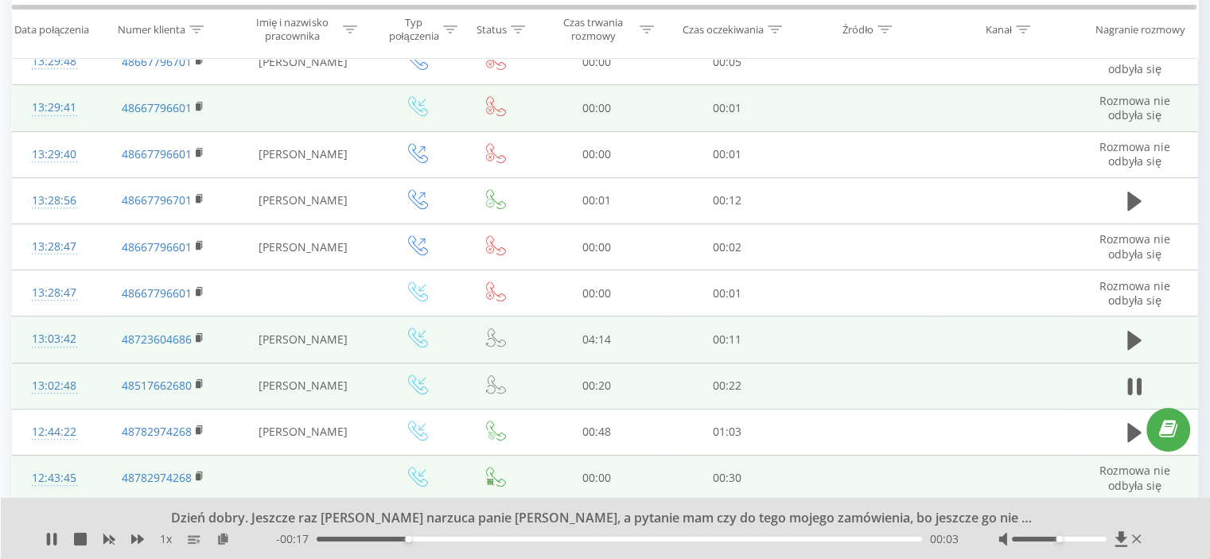
click at [1133, 387] on icon at bounding box center [1134, 387] width 14 height 22
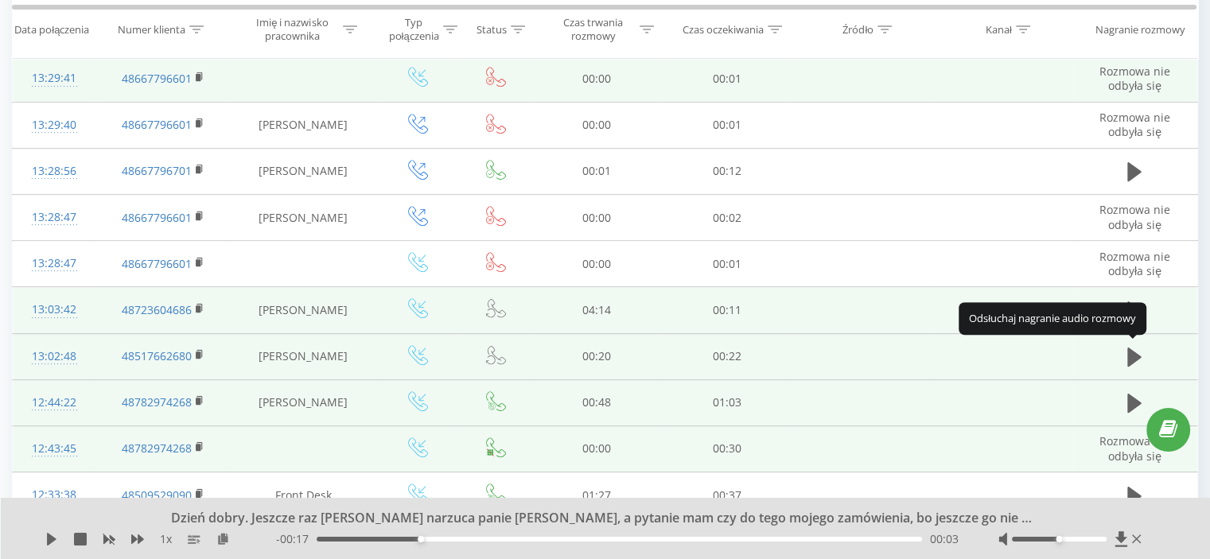
scroll to position [742, 0]
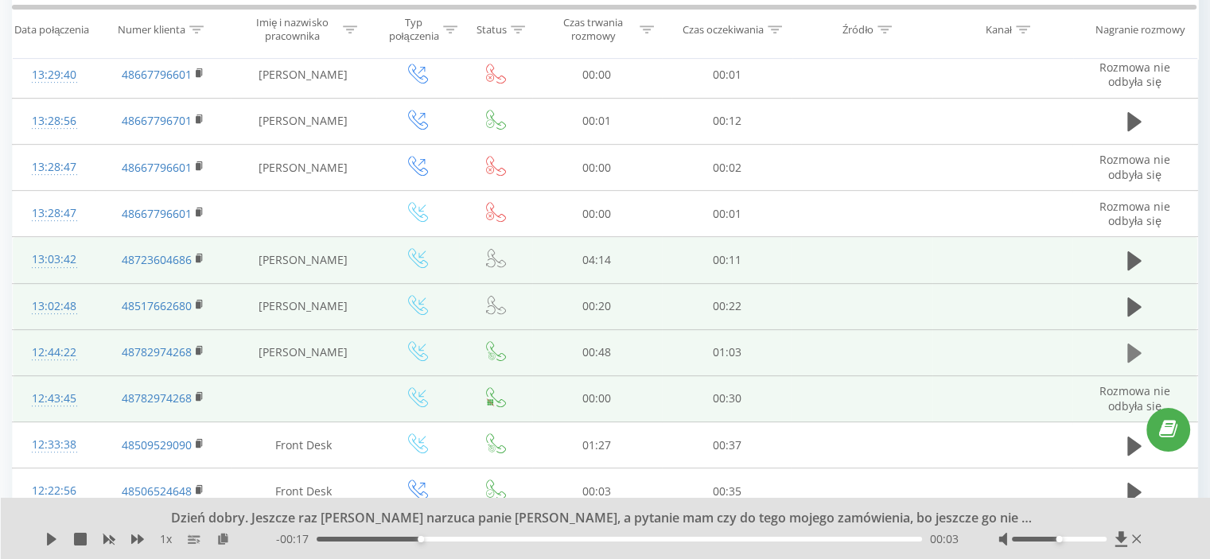
click at [1138, 349] on icon at bounding box center [1134, 353] width 14 height 19
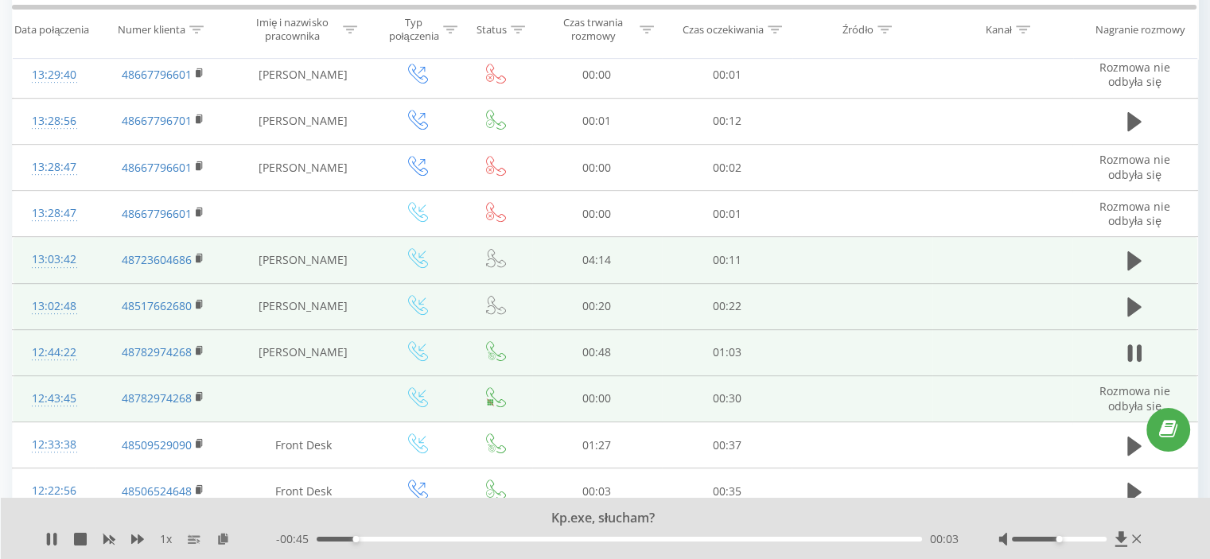
click at [1138, 349] on icon at bounding box center [1139, 354] width 5 height 18
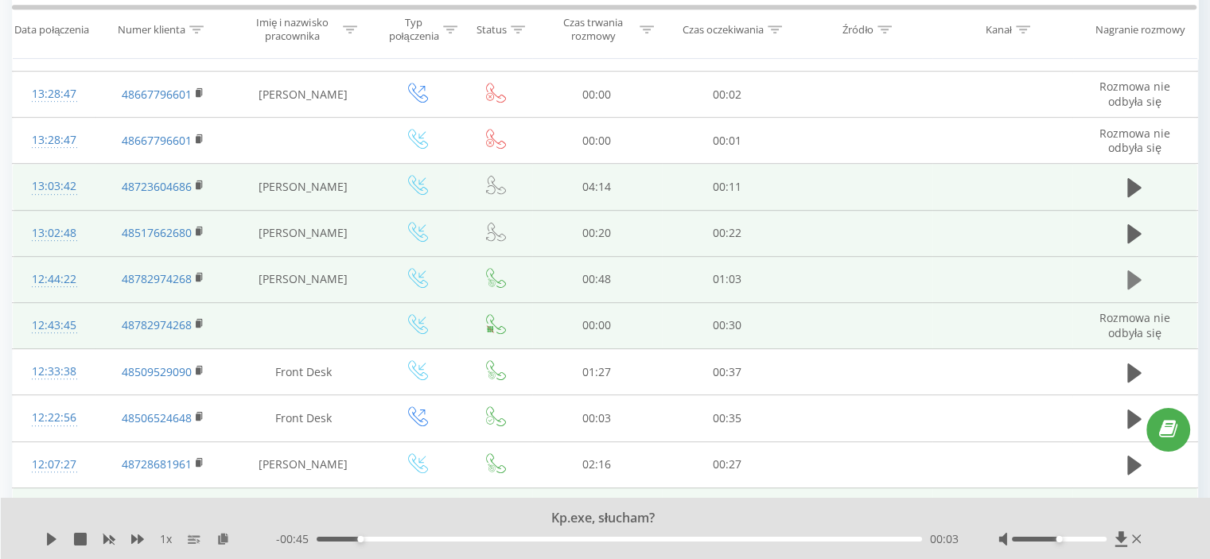
scroll to position [821, 0]
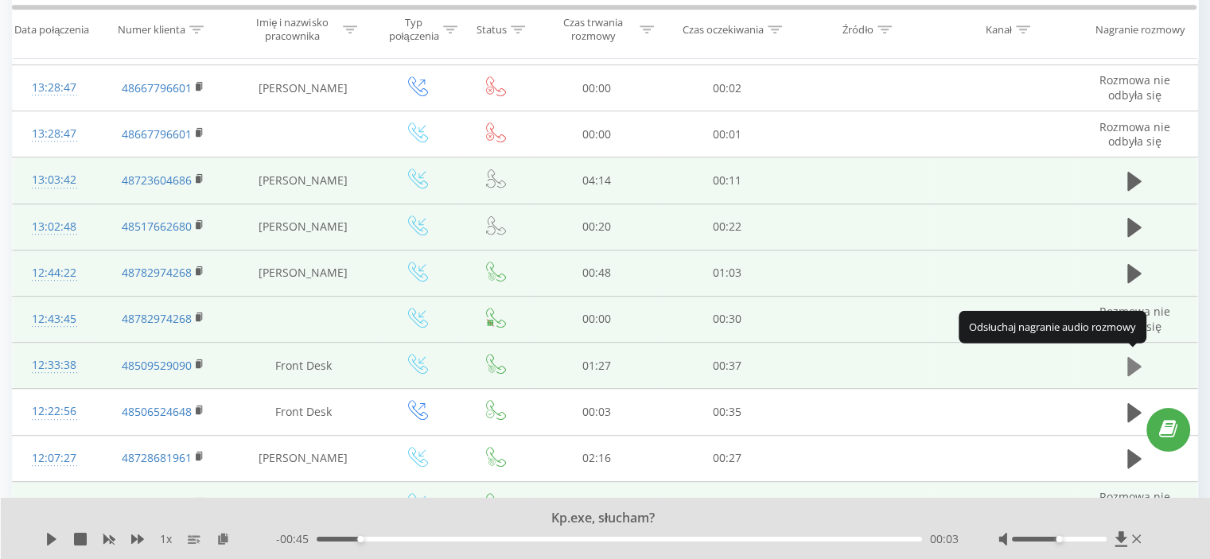
click at [1138, 362] on icon at bounding box center [1134, 365] width 14 height 19
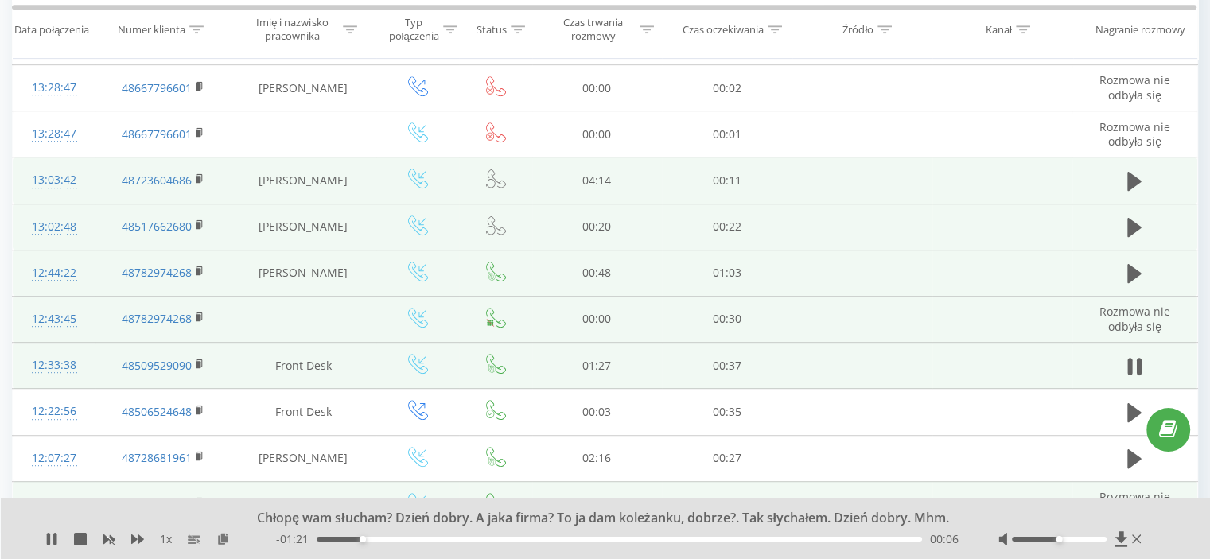
click at [1138, 362] on icon at bounding box center [1139, 367] width 5 height 18
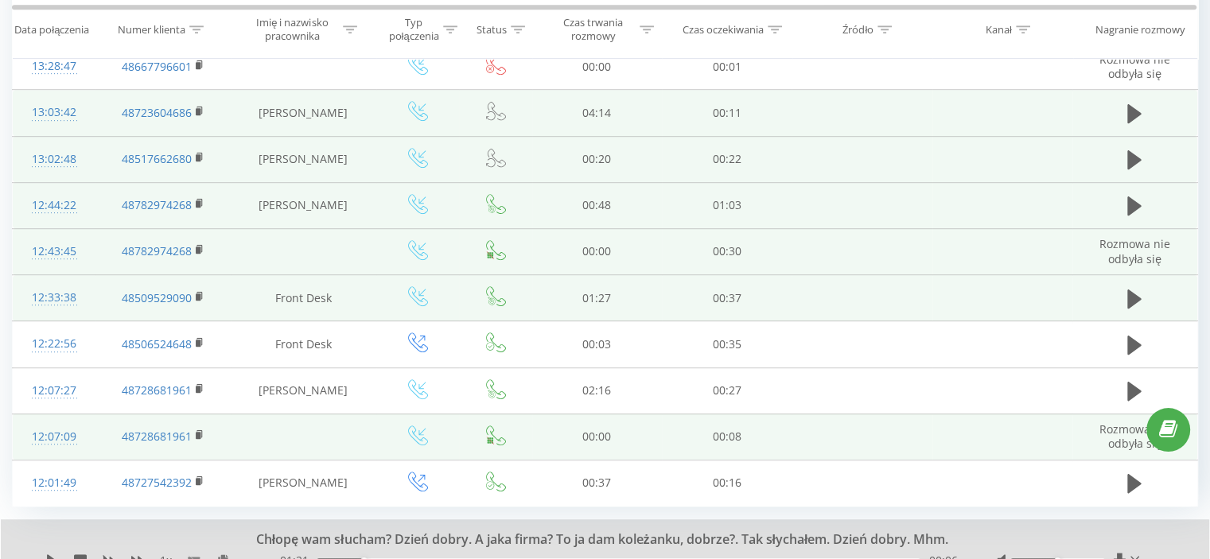
scroll to position [891, 0]
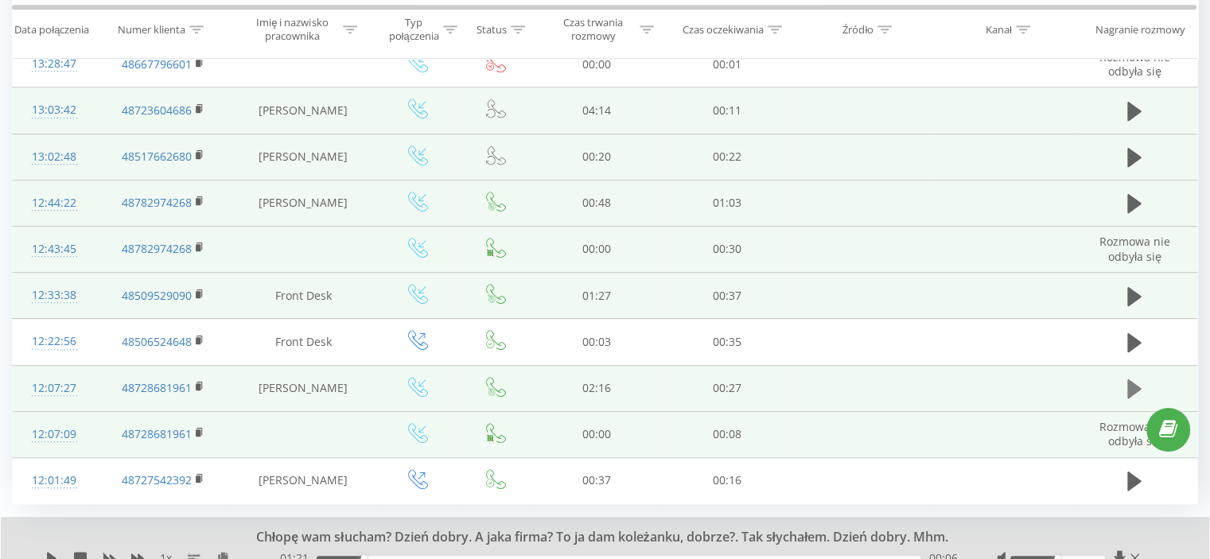
click at [1134, 390] on icon at bounding box center [1134, 389] width 14 height 19
click at [1134, 390] on icon at bounding box center [1134, 389] width 14 height 22
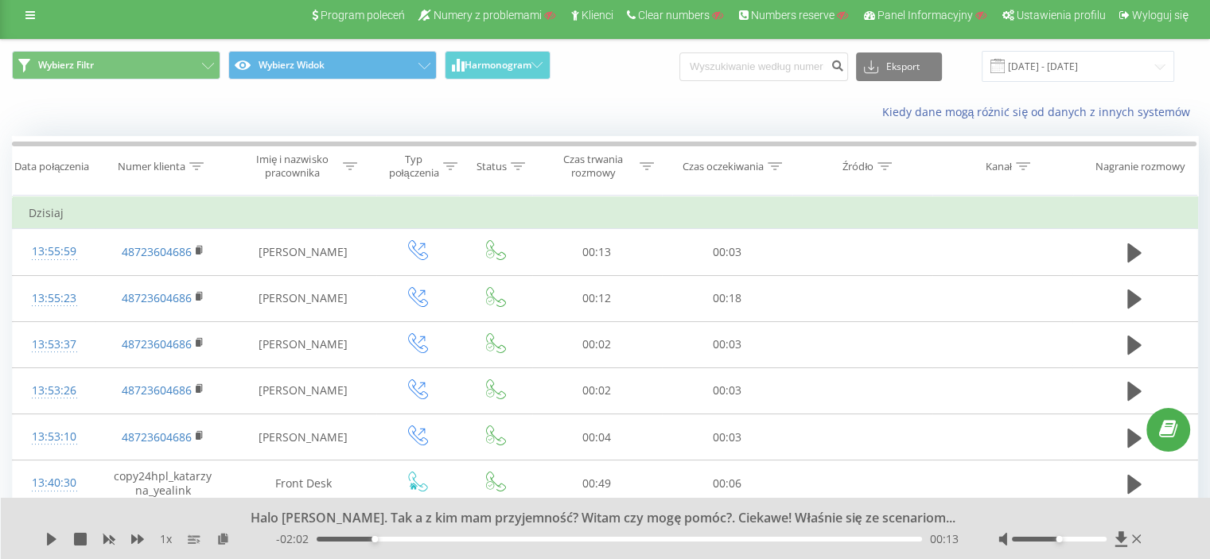
scroll to position [0, 0]
